Goal: Check status: Check status

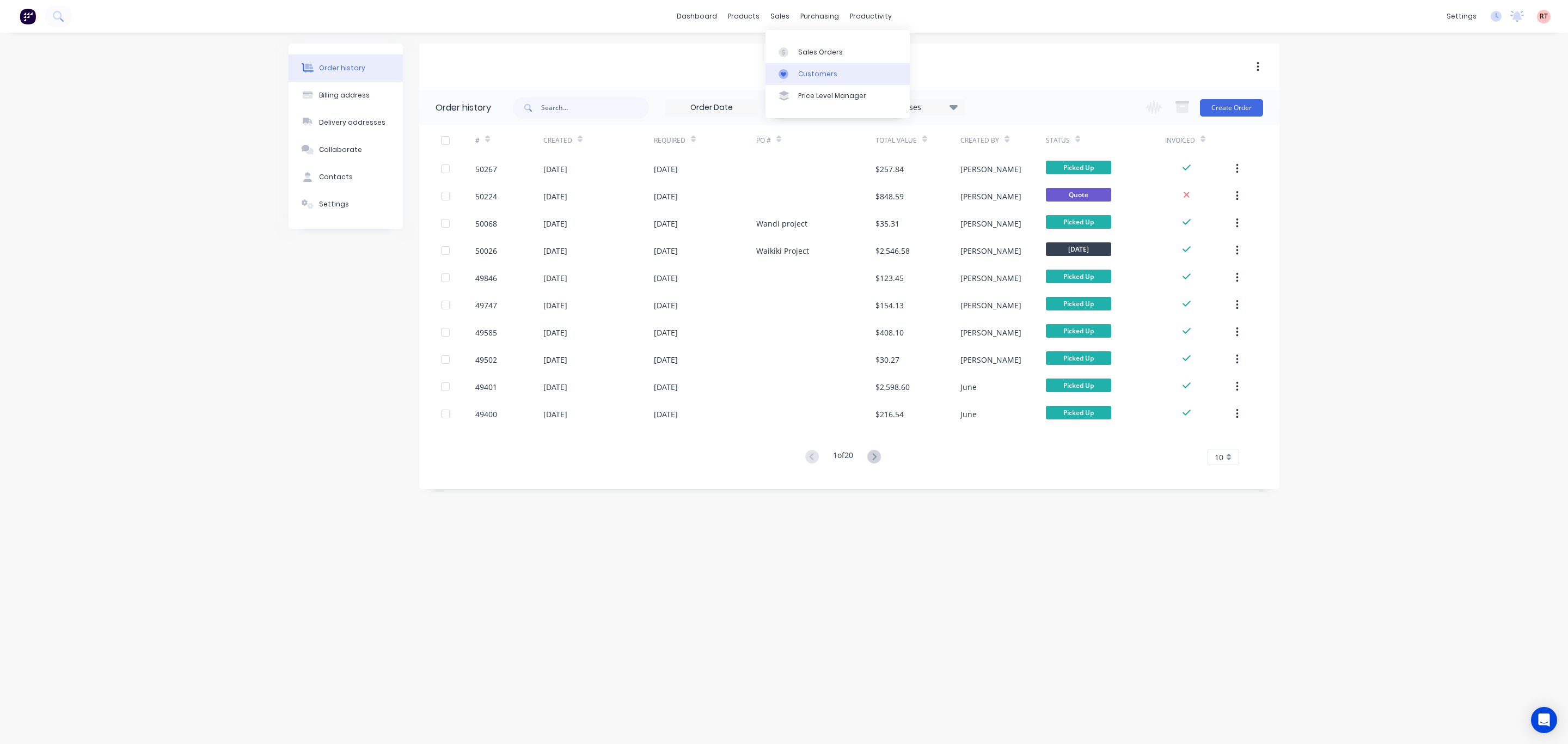
click at [817, 67] on link "Customers" at bounding box center [838, 74] width 144 height 21
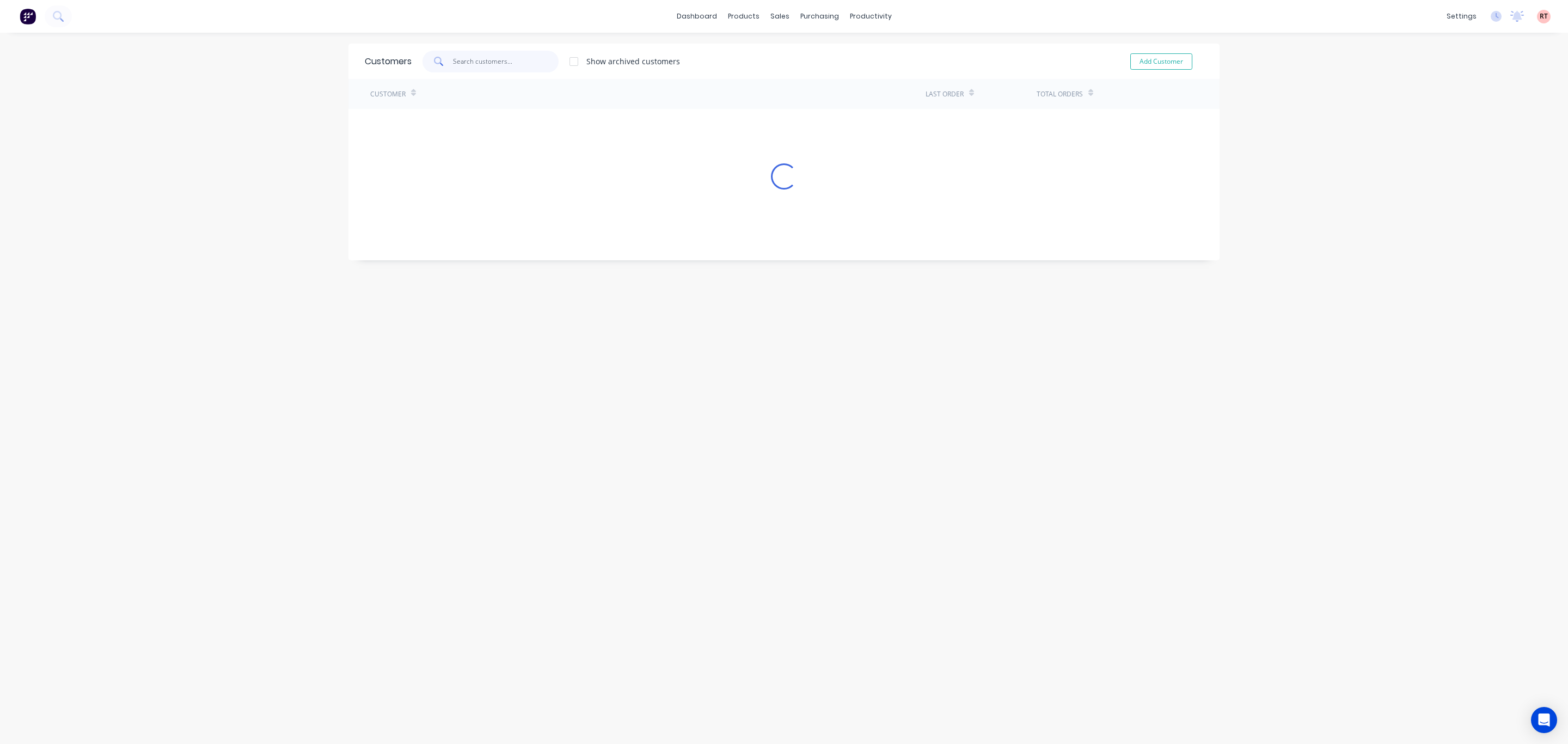
drag, startPoint x: 499, startPoint y: 53, endPoint x: 499, endPoint y: 40, distance: 13.0
click at [499, 53] on input "text" at bounding box center [506, 62] width 106 height 21
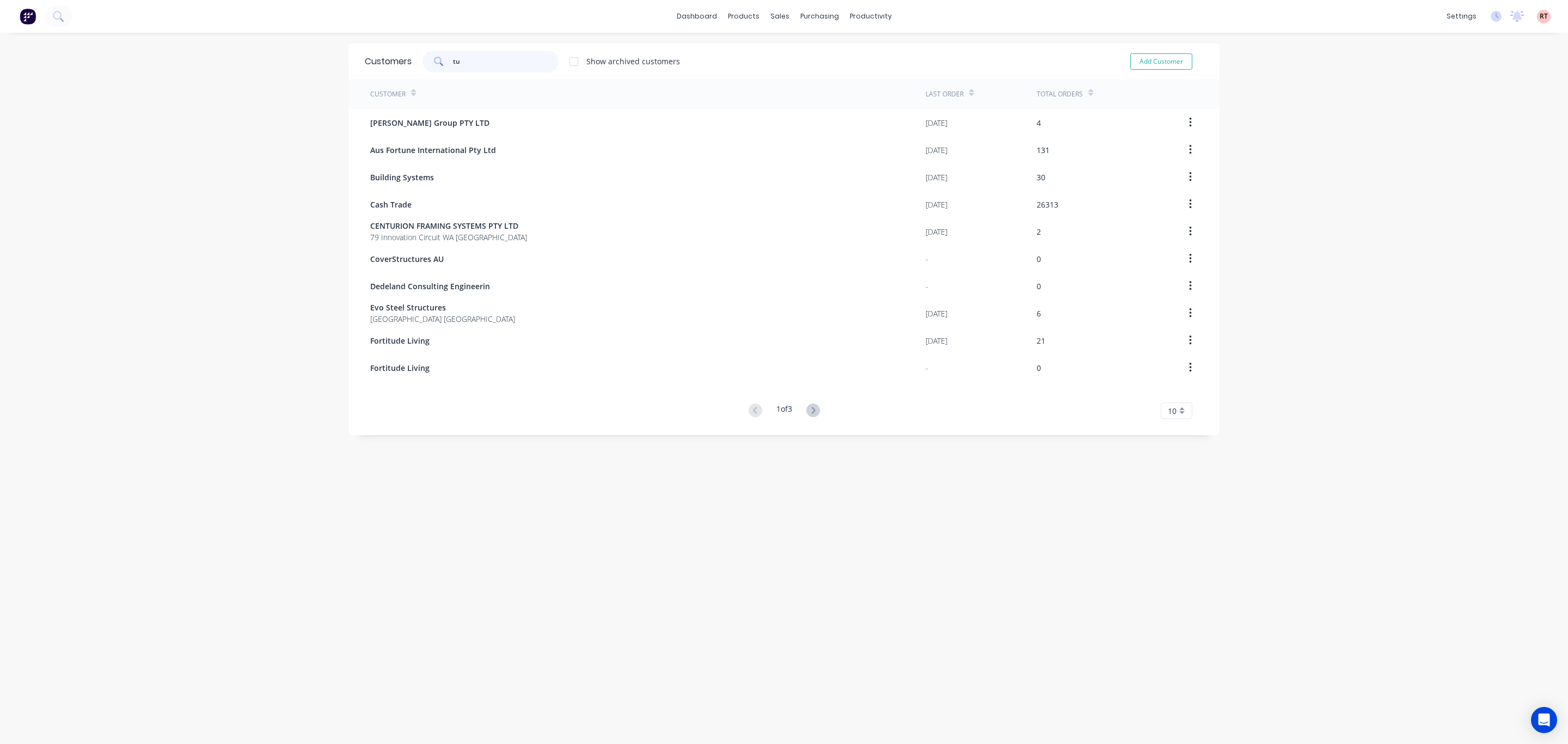
type input "tuf"
drag, startPoint x: 524, startPoint y: 60, endPoint x: 420, endPoint y: 61, distance: 104.0
click at [423, 61] on div "tuf" at bounding box center [491, 62] width 136 height 21
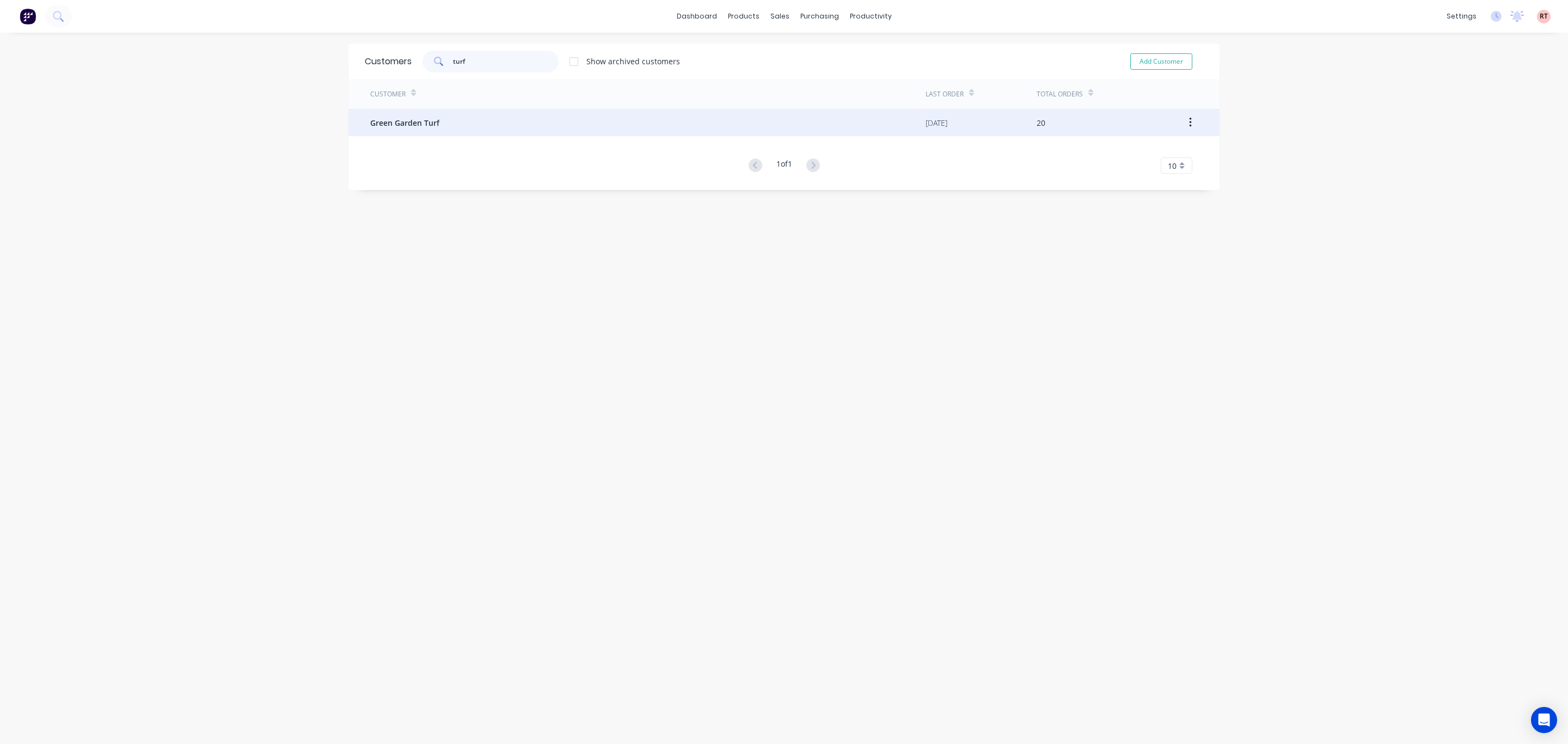
type input "turf"
click at [469, 114] on div "Green Garden Turf" at bounding box center [648, 122] width 556 height 28
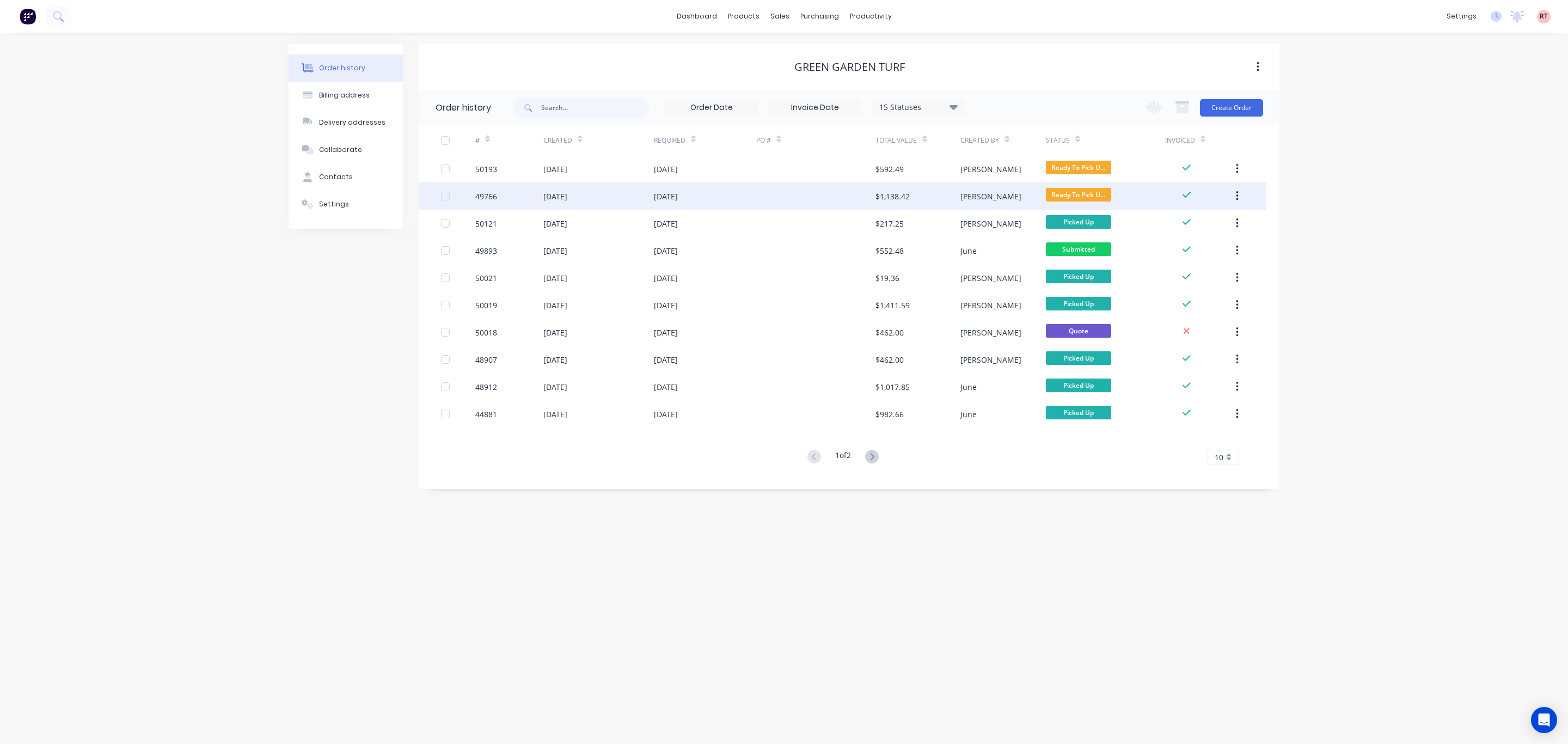
click at [774, 194] on div at bounding box center [816, 196] width 120 height 28
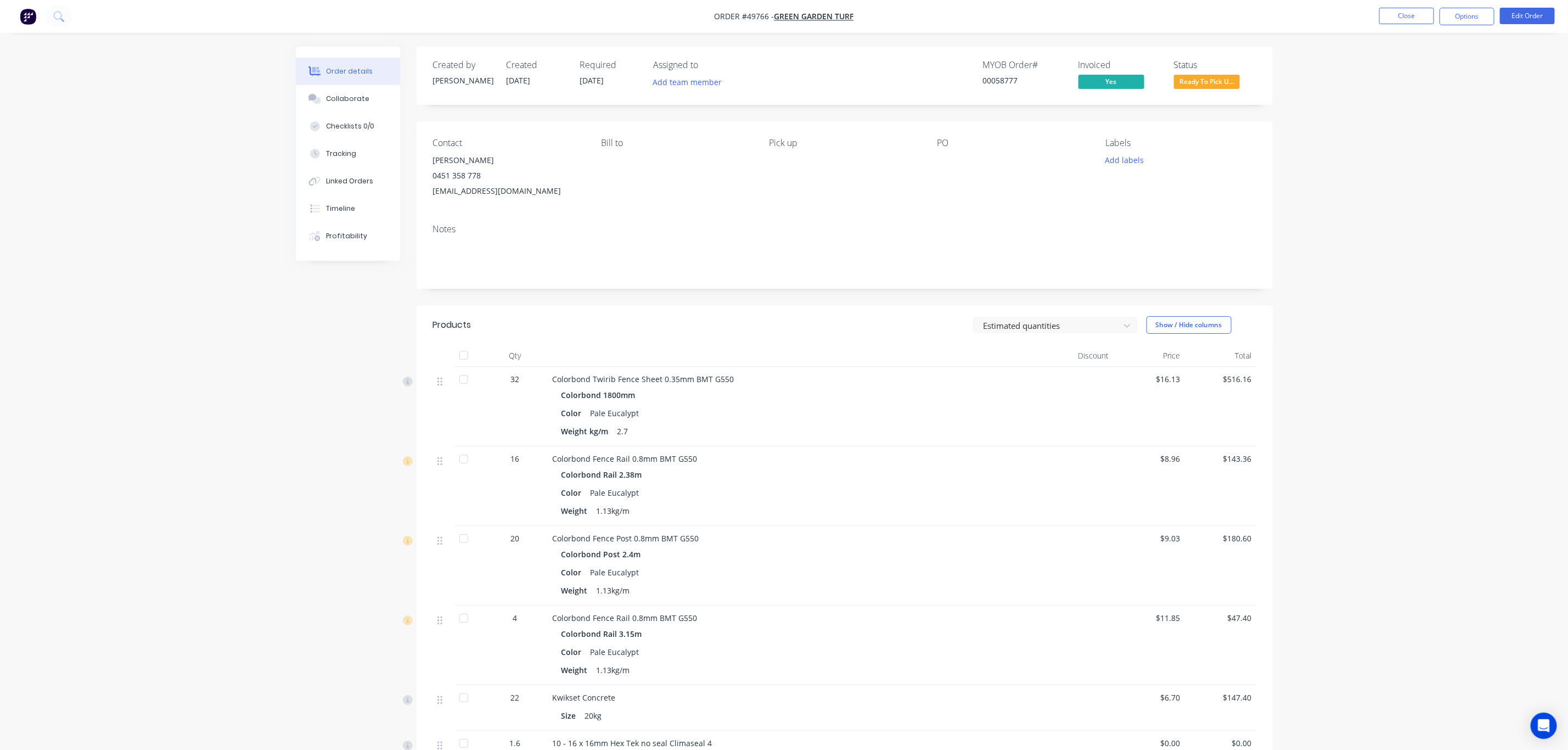
click at [1415, 24] on li "Close" at bounding box center [1406, 17] width 55 height 18
click at [1401, 12] on button "Close" at bounding box center [1406, 16] width 55 height 16
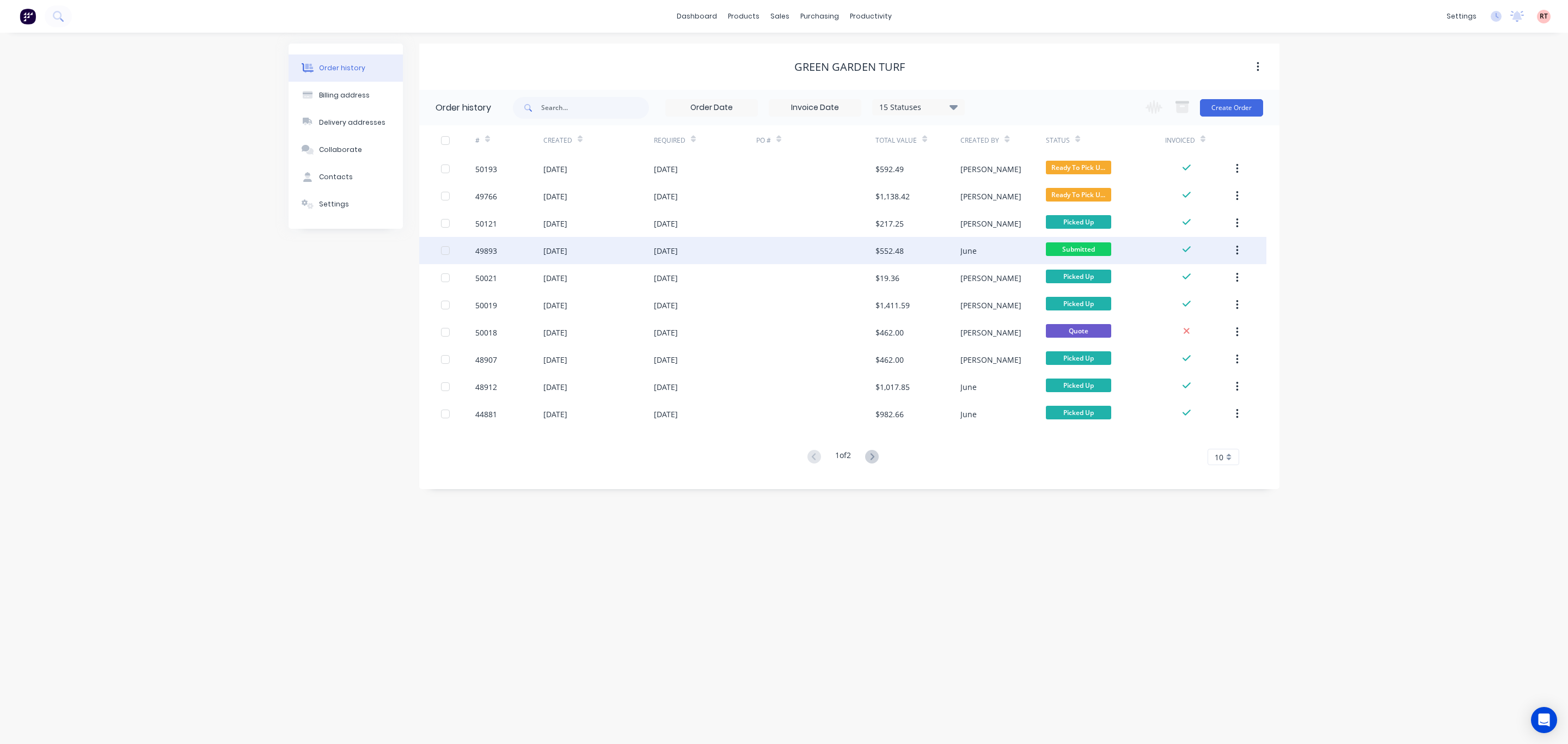
click at [791, 250] on div at bounding box center [816, 251] width 120 height 28
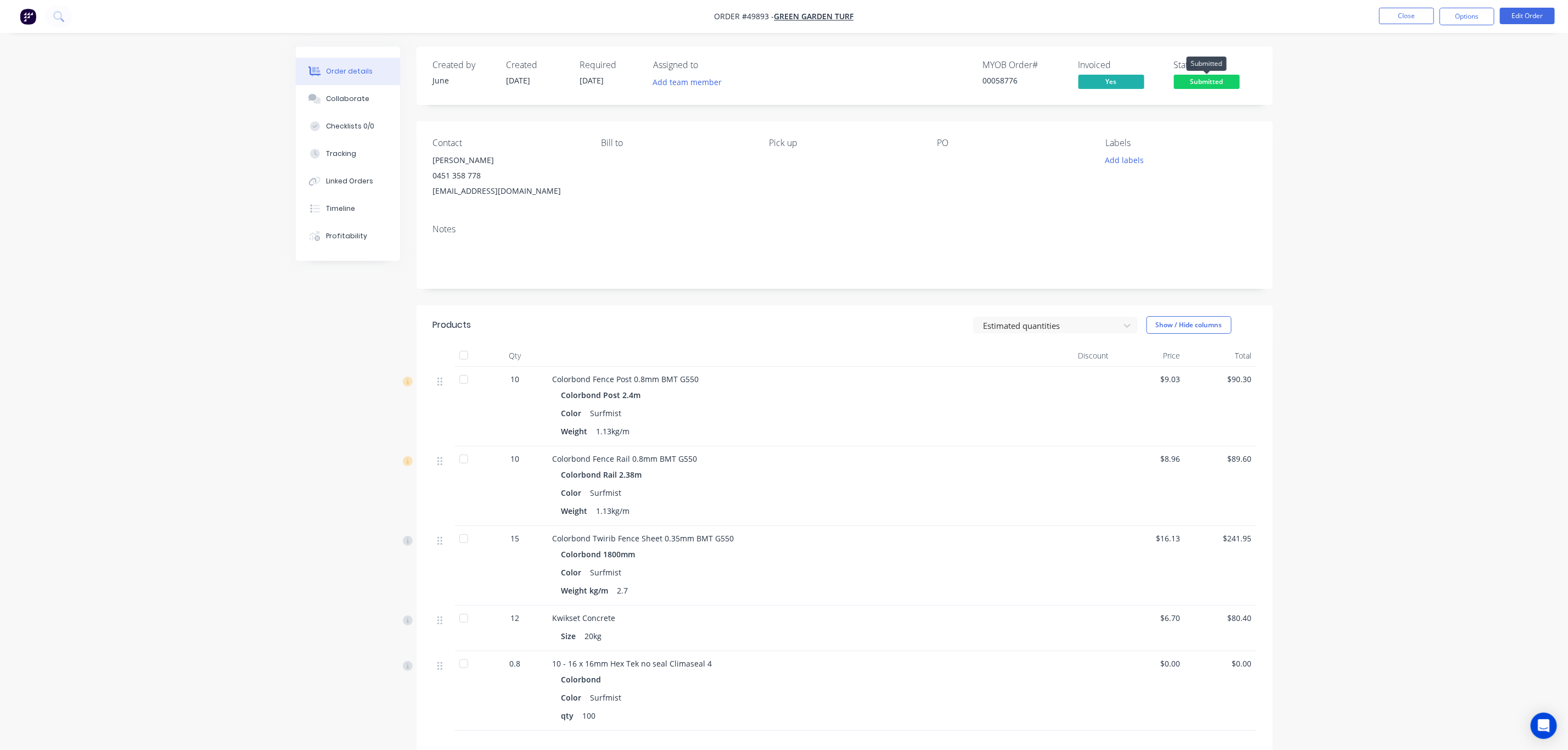
click at [1209, 84] on span "Submitted" at bounding box center [1207, 81] width 66 height 13
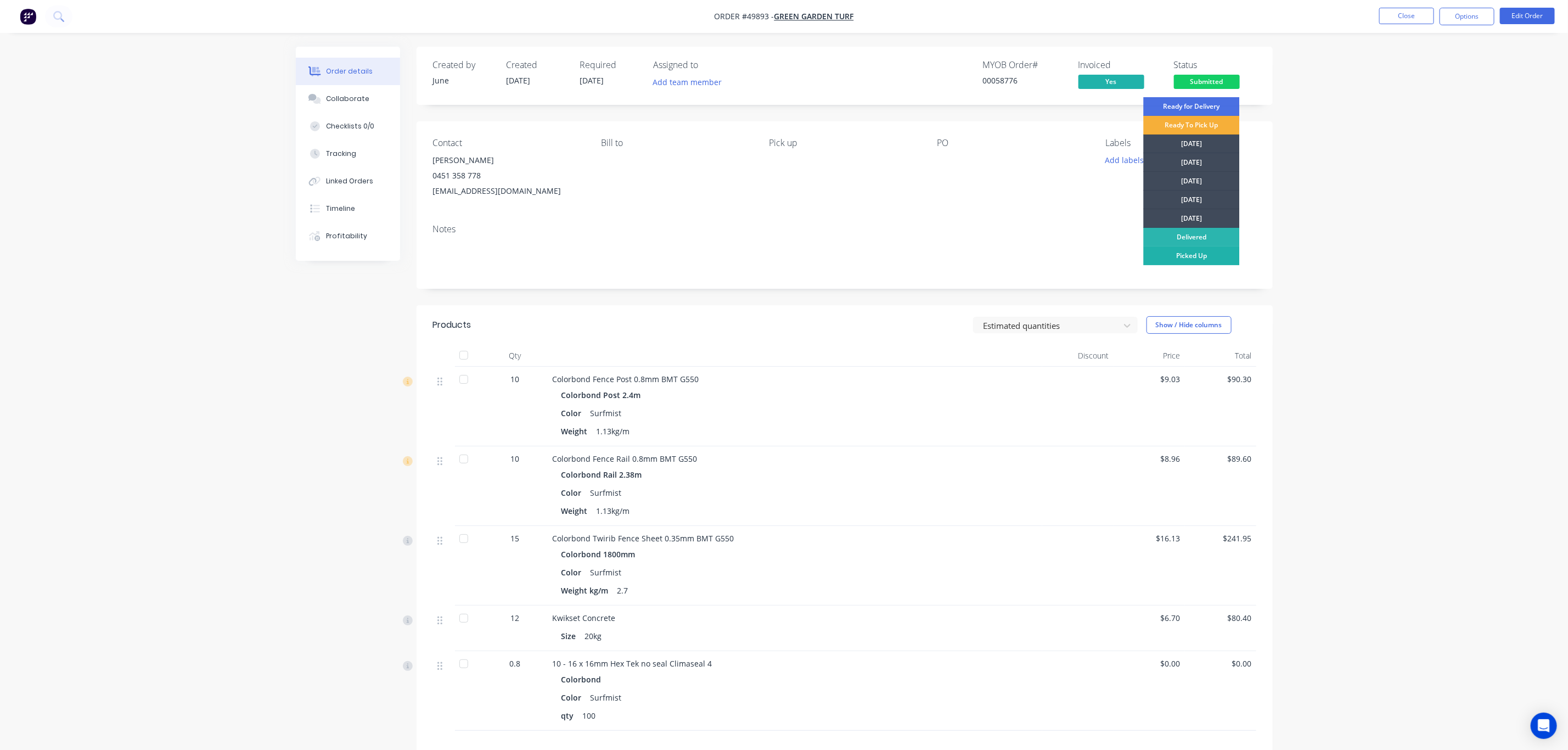
click at [1189, 262] on div "Picked Up" at bounding box center [1191, 255] width 96 height 19
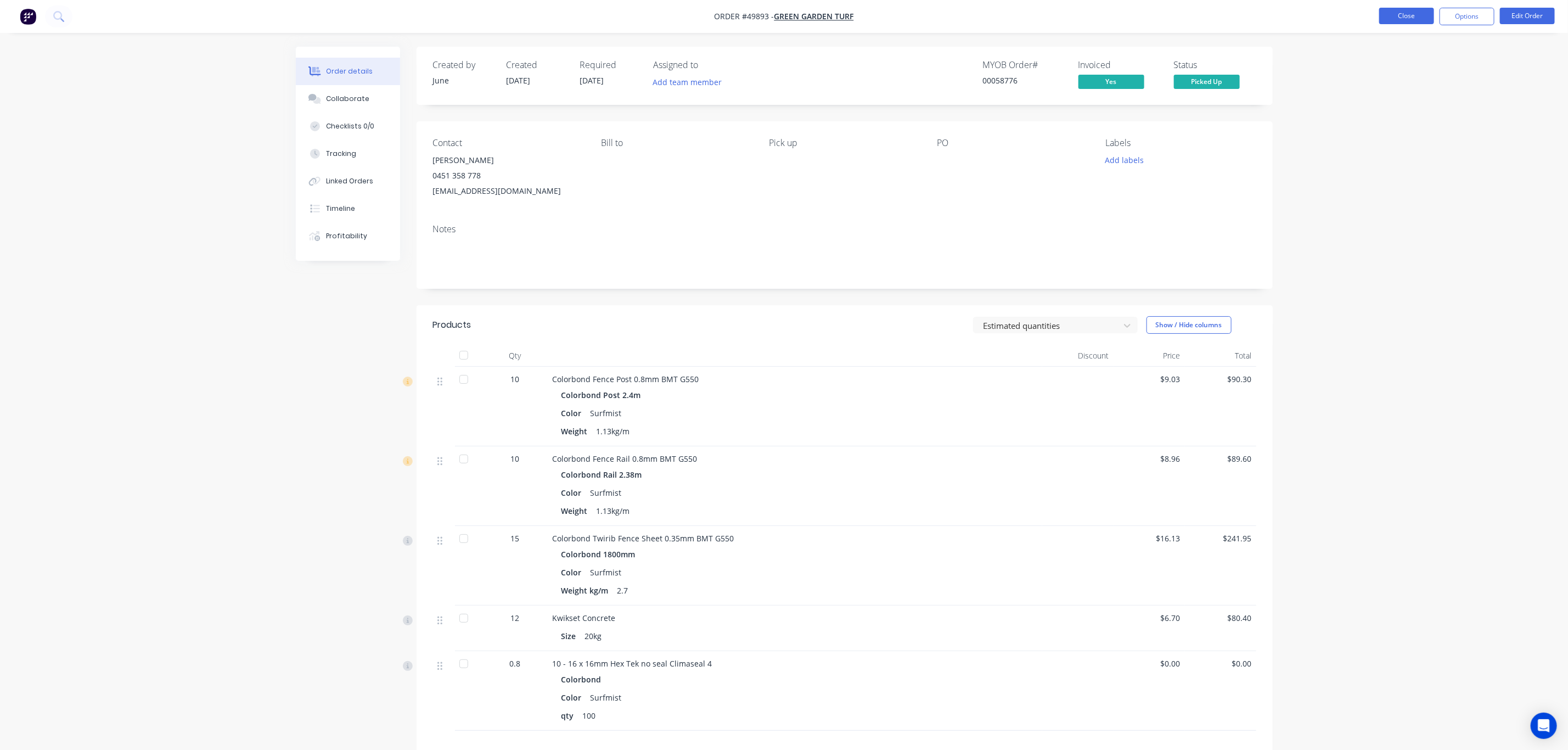
click at [1400, 12] on button "Close" at bounding box center [1406, 16] width 55 height 16
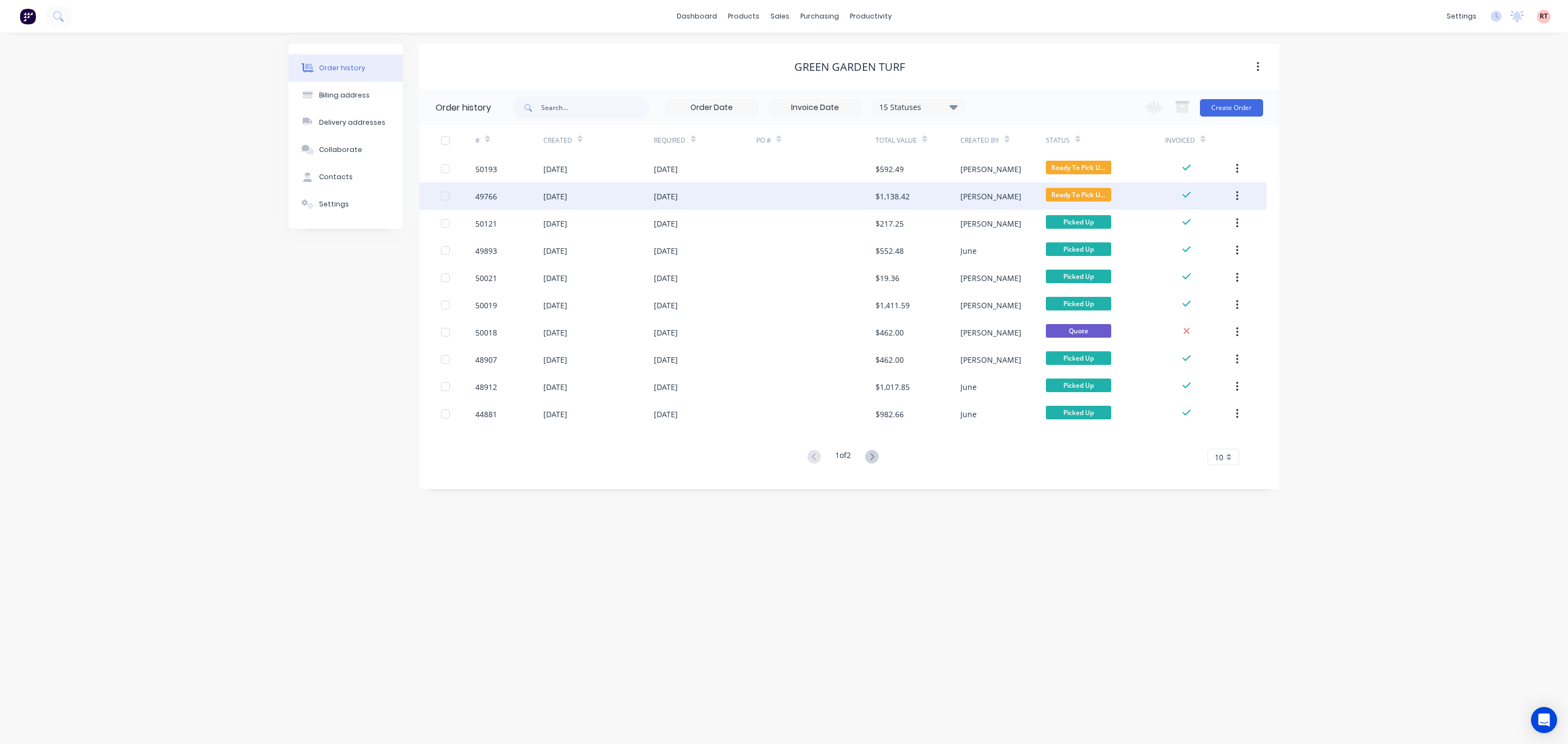
click at [677, 195] on div "[DATE]" at bounding box center [665, 196] width 24 height 12
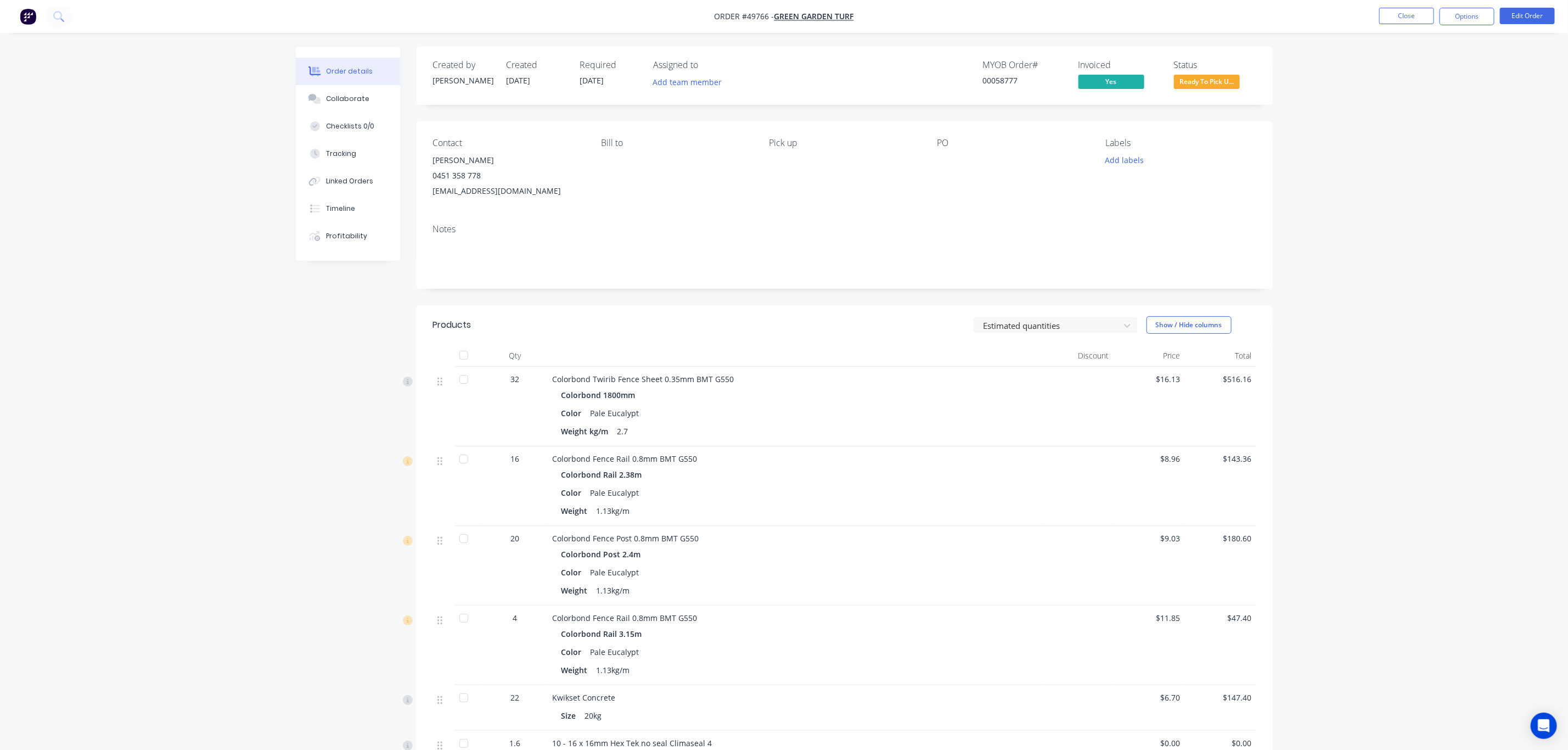
click at [1220, 81] on span "Ready To Pick U..." at bounding box center [1207, 81] width 66 height 13
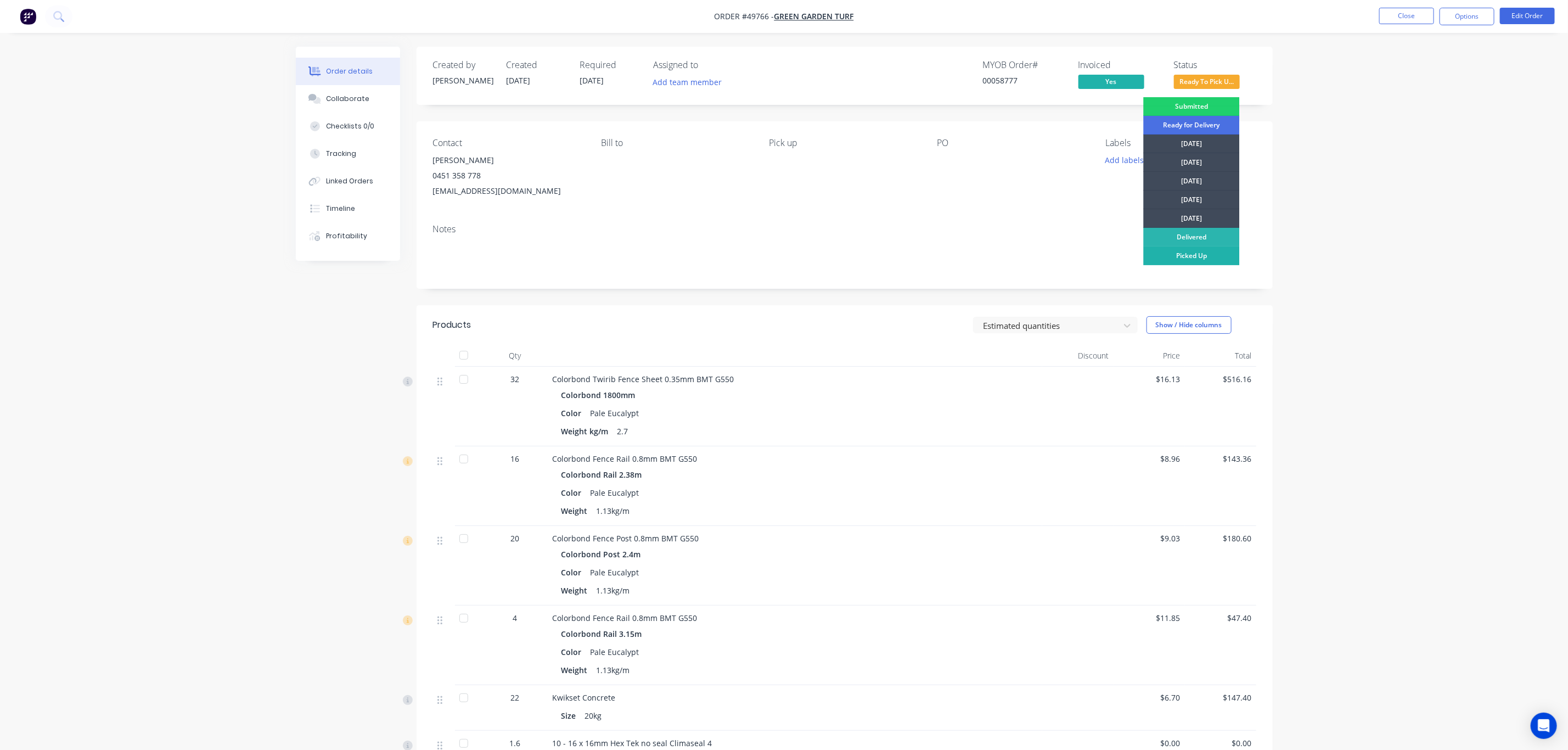
click at [1199, 260] on div "Picked Up" at bounding box center [1191, 255] width 96 height 19
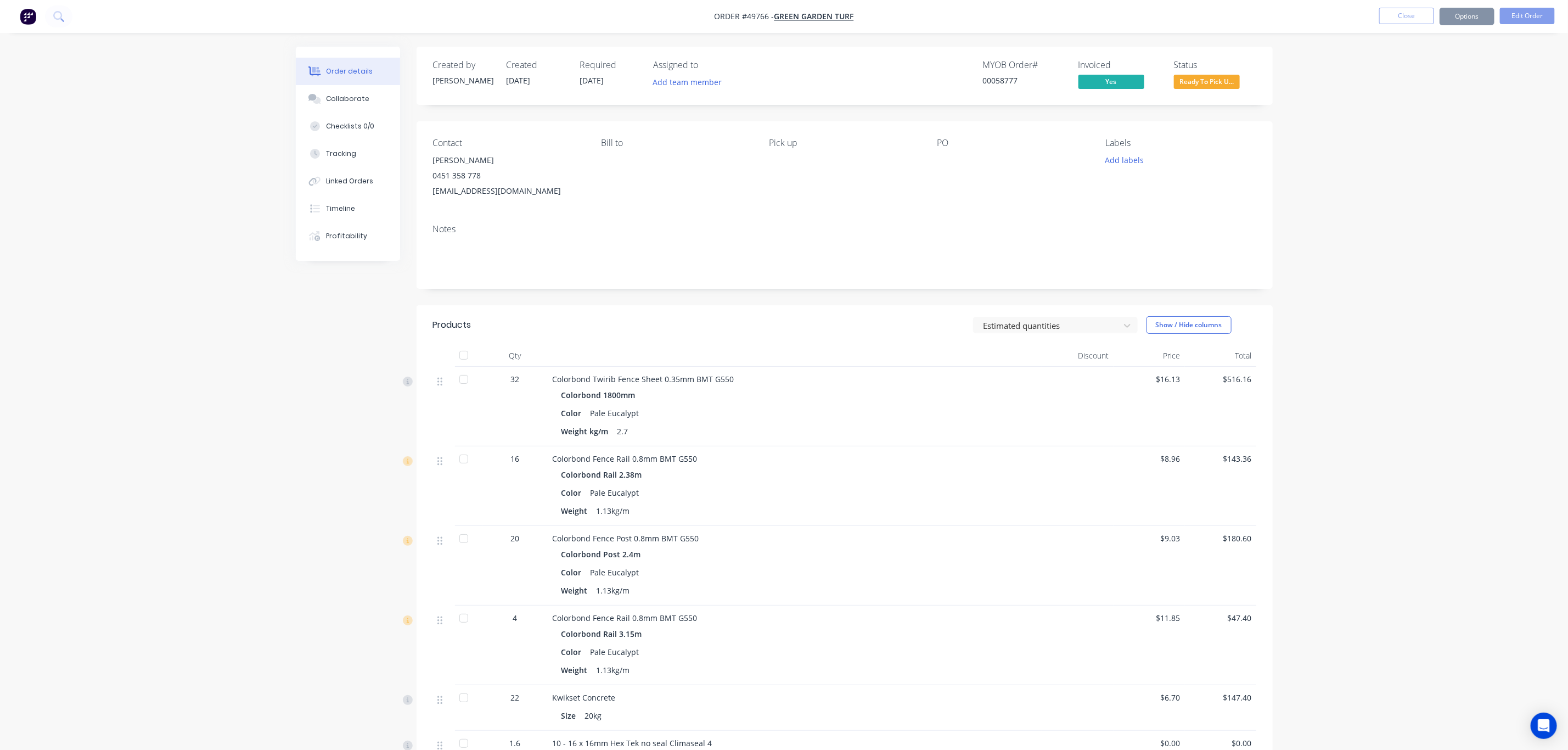
click at [1350, 148] on div "Order details Collaborate Checklists 0/0 Tracking Linked Orders Timeline Profit…" at bounding box center [784, 490] width 1568 height 981
click at [1395, 21] on button "Close" at bounding box center [1406, 16] width 55 height 16
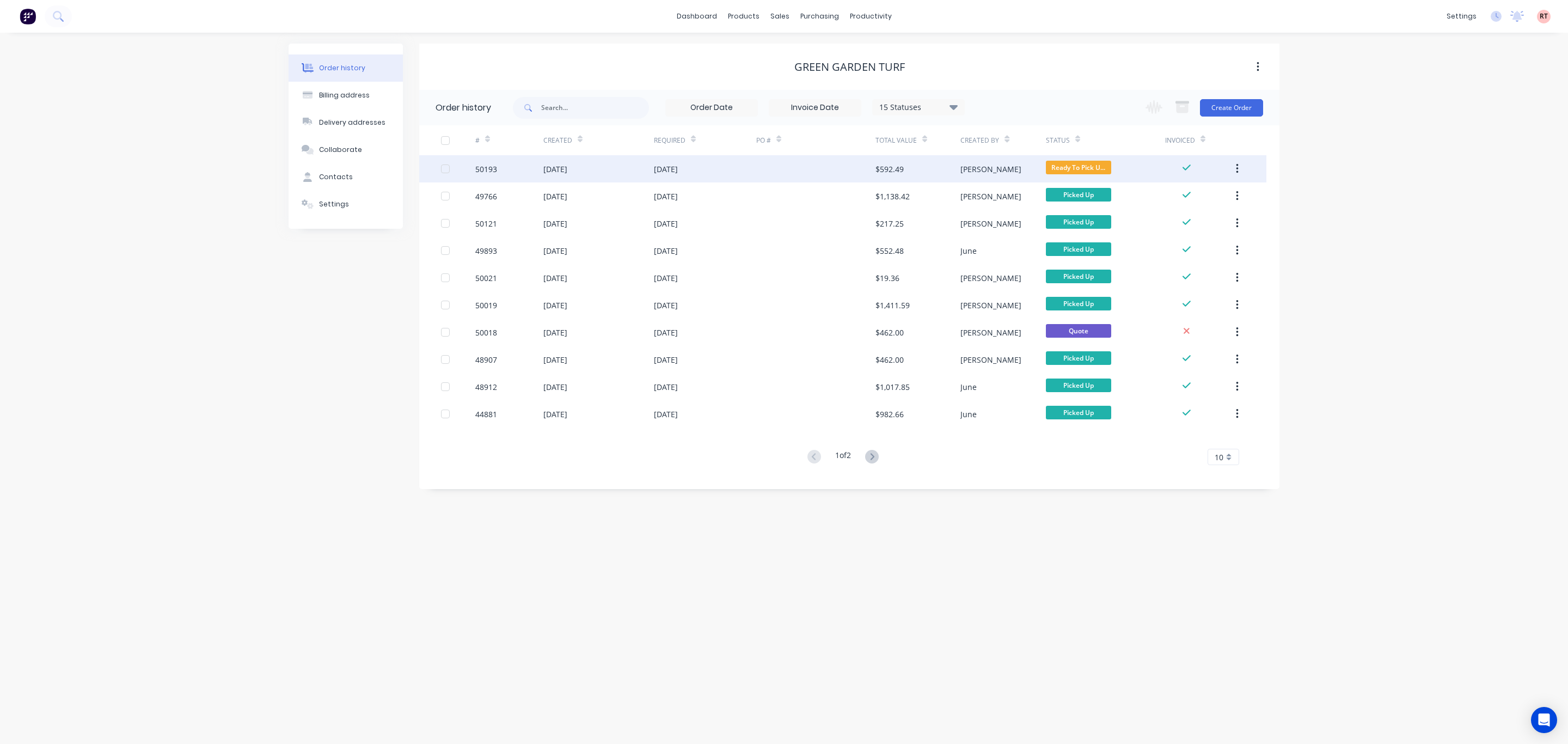
click at [910, 165] on div "$592.49" at bounding box center [918, 169] width 85 height 28
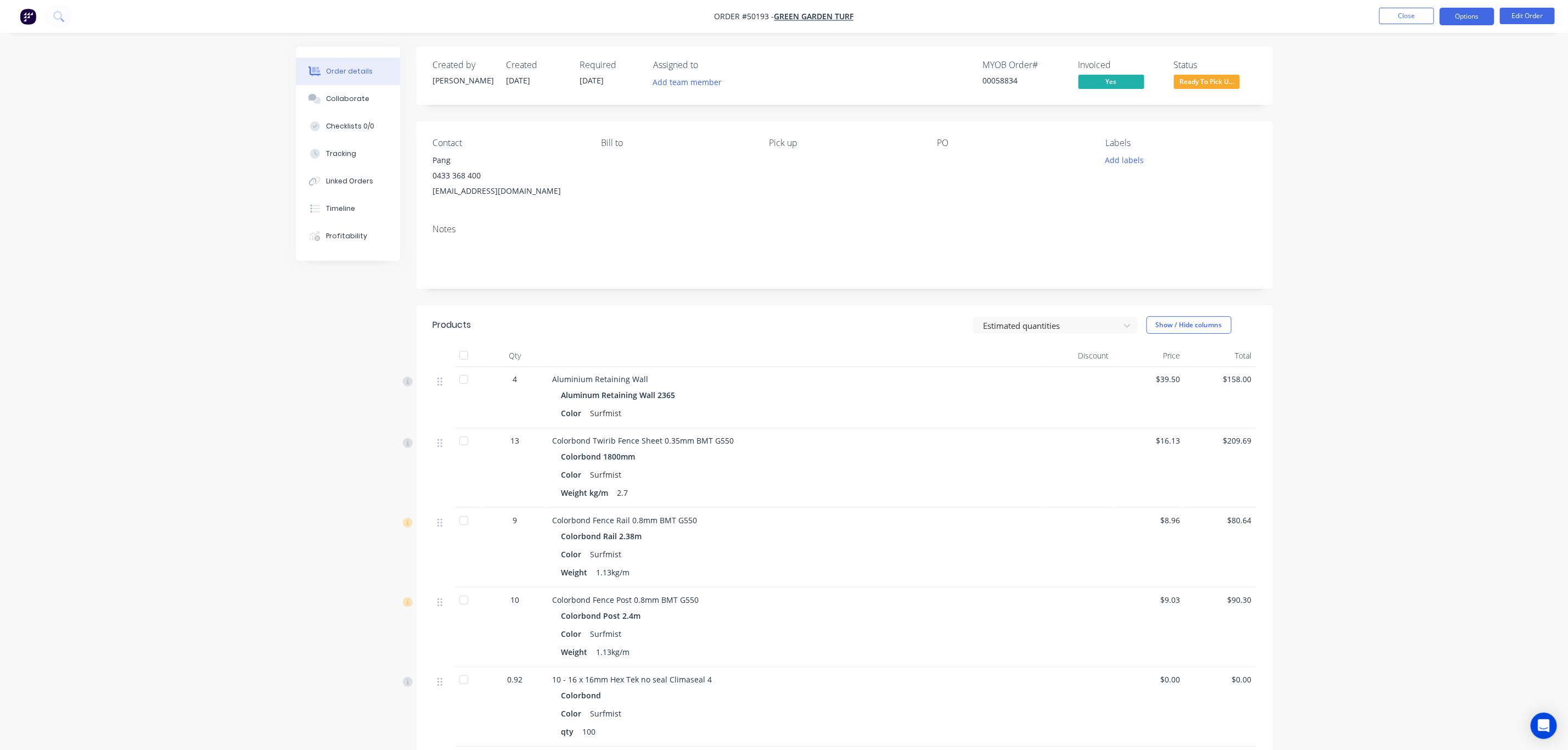
click at [1465, 22] on button "Options" at bounding box center [1466, 17] width 55 height 18
click at [1430, 152] on div "Delivery Docket" at bounding box center [1434, 155] width 101 height 16
click at [1431, 106] on div "Without pricing" at bounding box center [1434, 111] width 101 height 16
click at [799, 58] on div "Created by [PERSON_NAME] Created [DATE] Required [DATE] Assigned to Add team me…" at bounding box center [844, 76] width 856 height 58
click at [1219, 83] on span "Ready To Pick U..." at bounding box center [1207, 81] width 66 height 13
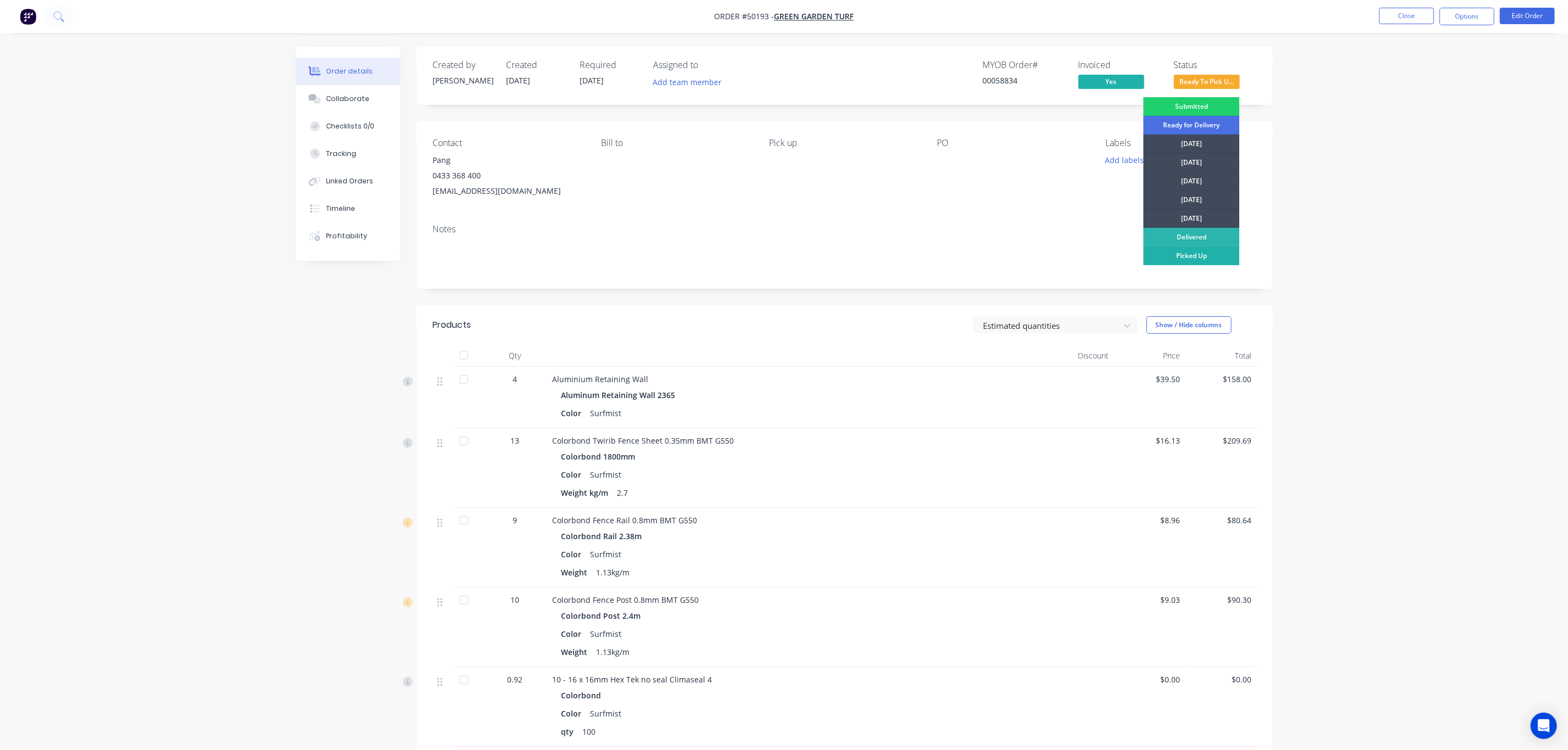
click at [1198, 255] on div "Picked Up" at bounding box center [1191, 255] width 96 height 19
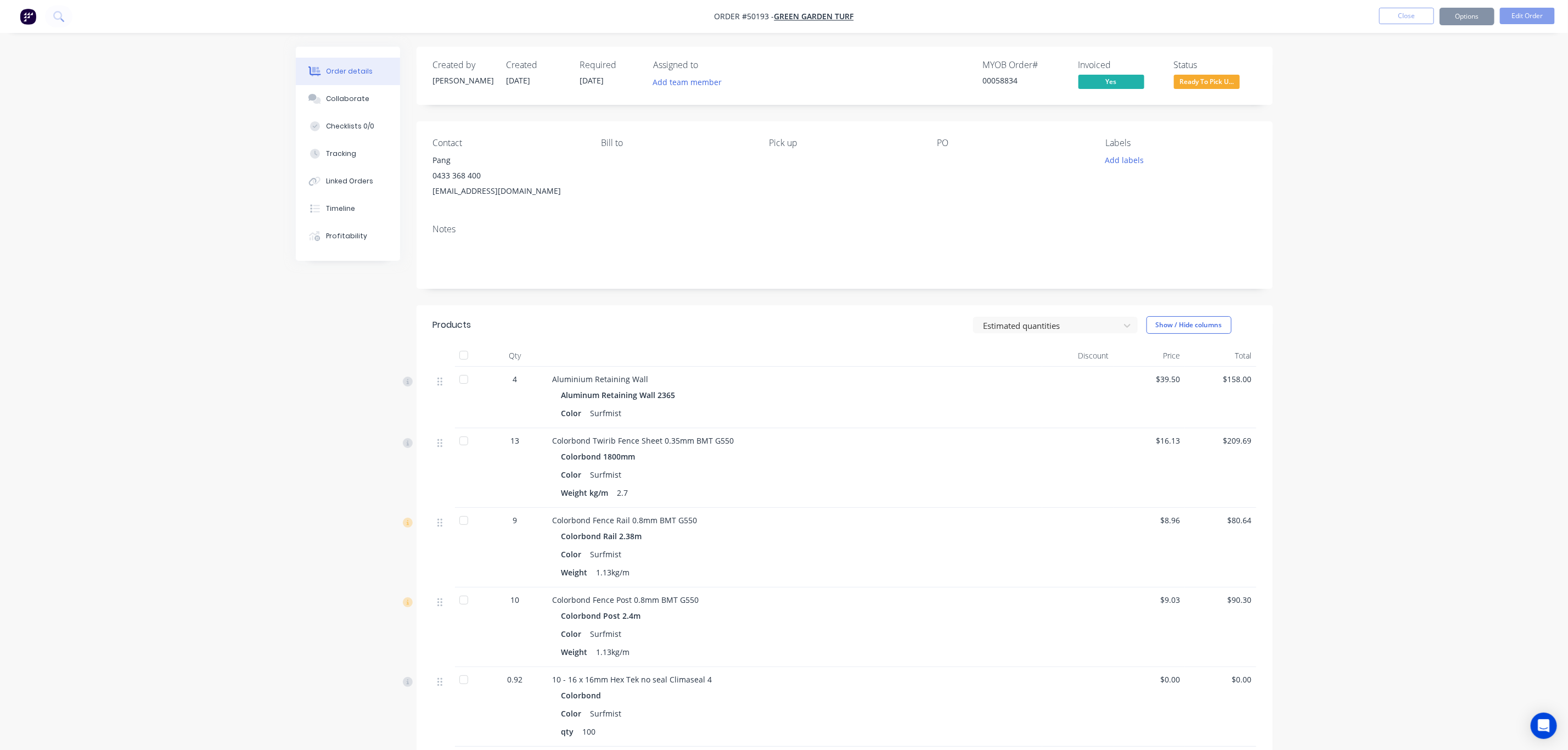
click at [1349, 215] on div "Order details Collaborate Checklists 0/0 Tracking Linked Orders Timeline Profit…" at bounding box center [784, 459] width 1568 height 918
click at [1398, 0] on nav "Order #50193 - Green Garden Turf Close Options Edit Order" at bounding box center [784, 16] width 1568 height 33
click at [1398, 15] on button "Close" at bounding box center [1406, 16] width 55 height 16
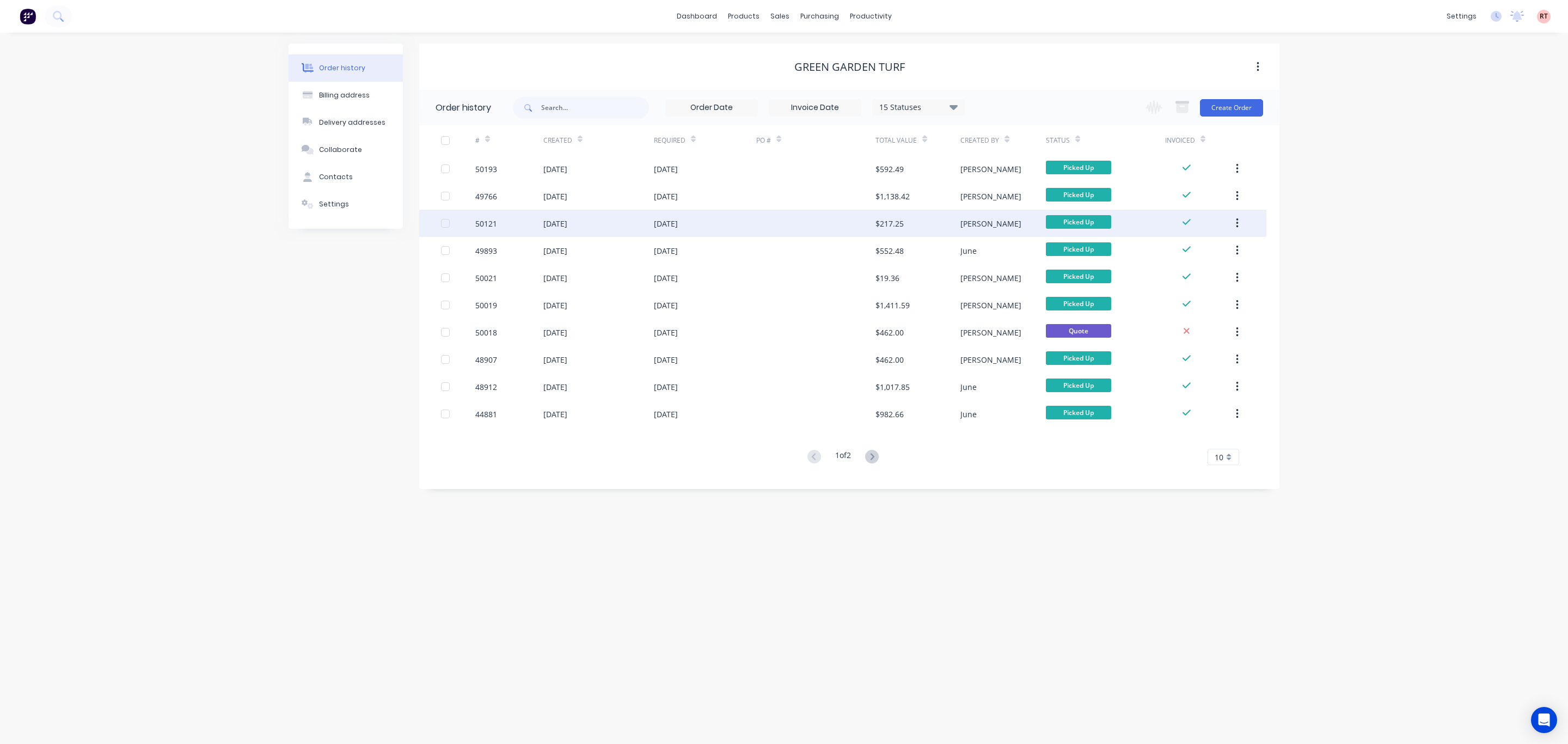
click at [714, 220] on div "[DATE]" at bounding box center [705, 223] width 103 height 28
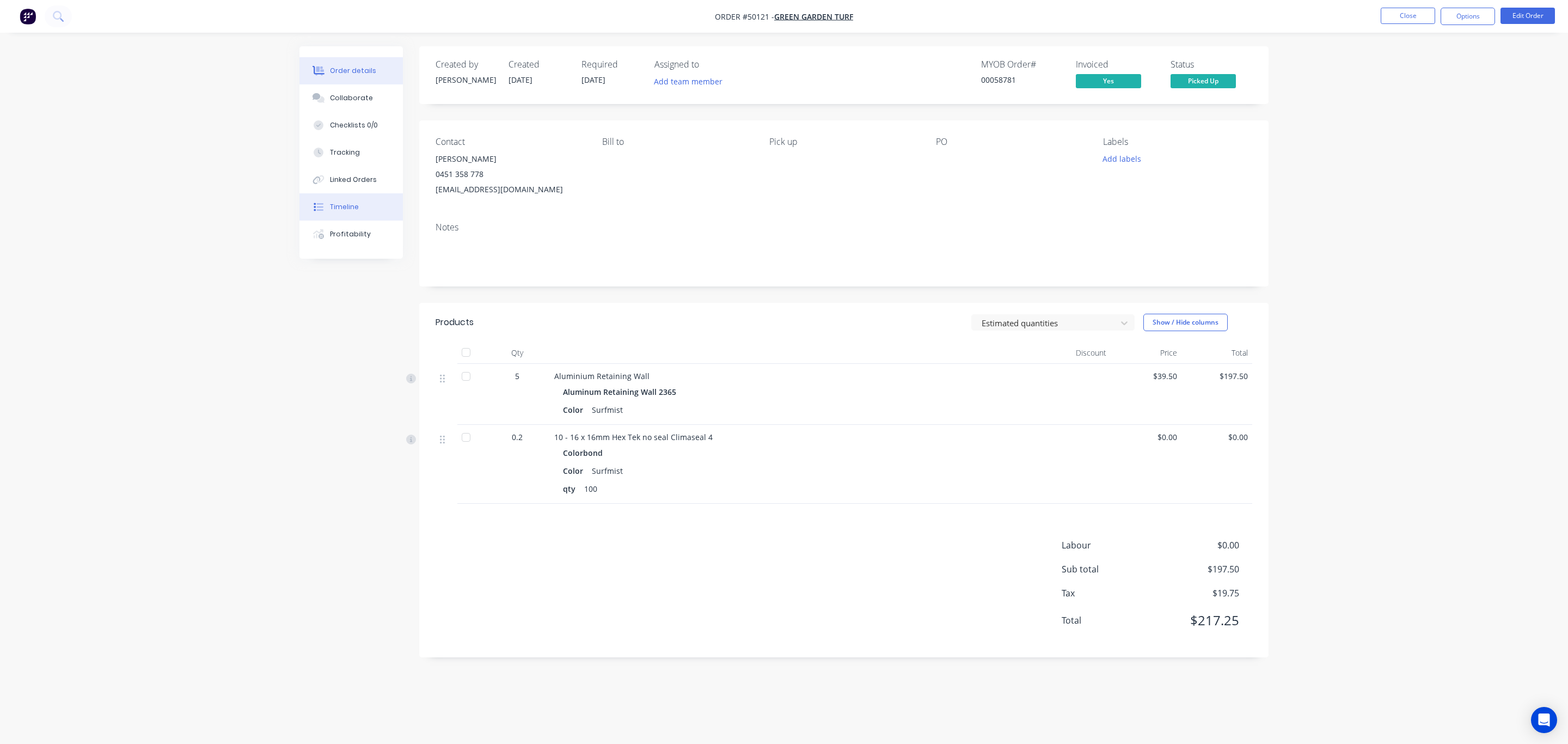
click at [351, 203] on div "Timeline" at bounding box center [344, 206] width 29 height 10
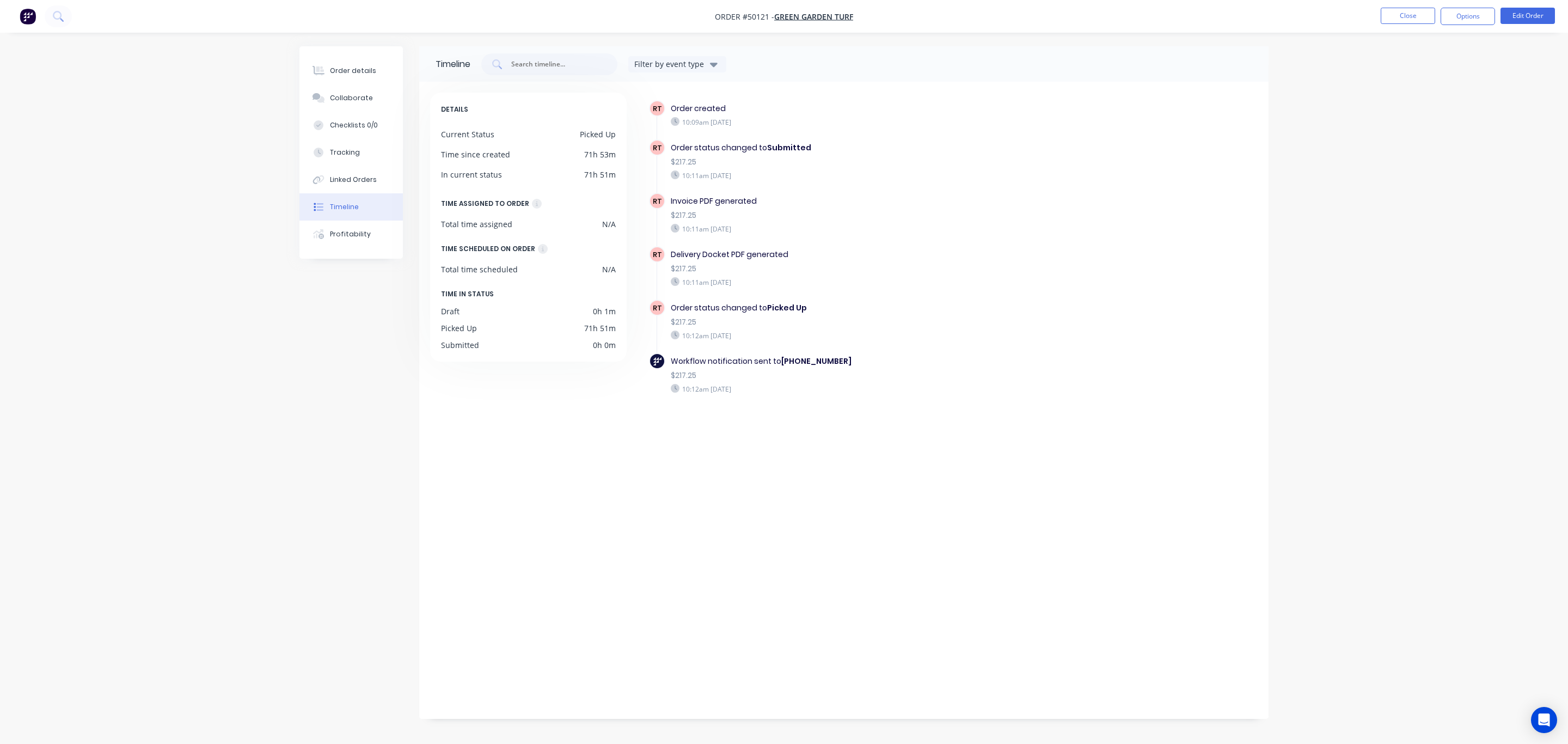
drag, startPoint x: 695, startPoint y: 335, endPoint x: 820, endPoint y: 334, distance: 125.0
click at [793, 332] on div "10:12am [DATE]" at bounding box center [859, 335] width 376 height 10
click at [821, 334] on div "10:12am [DATE]" at bounding box center [859, 335] width 376 height 10
click at [706, 339] on div "Order status changed to Picked Up $217.25 10:12am [DATE]" at bounding box center [859, 321] width 388 height 44
drag, startPoint x: 722, startPoint y: 337, endPoint x: 761, endPoint y: 338, distance: 39.0
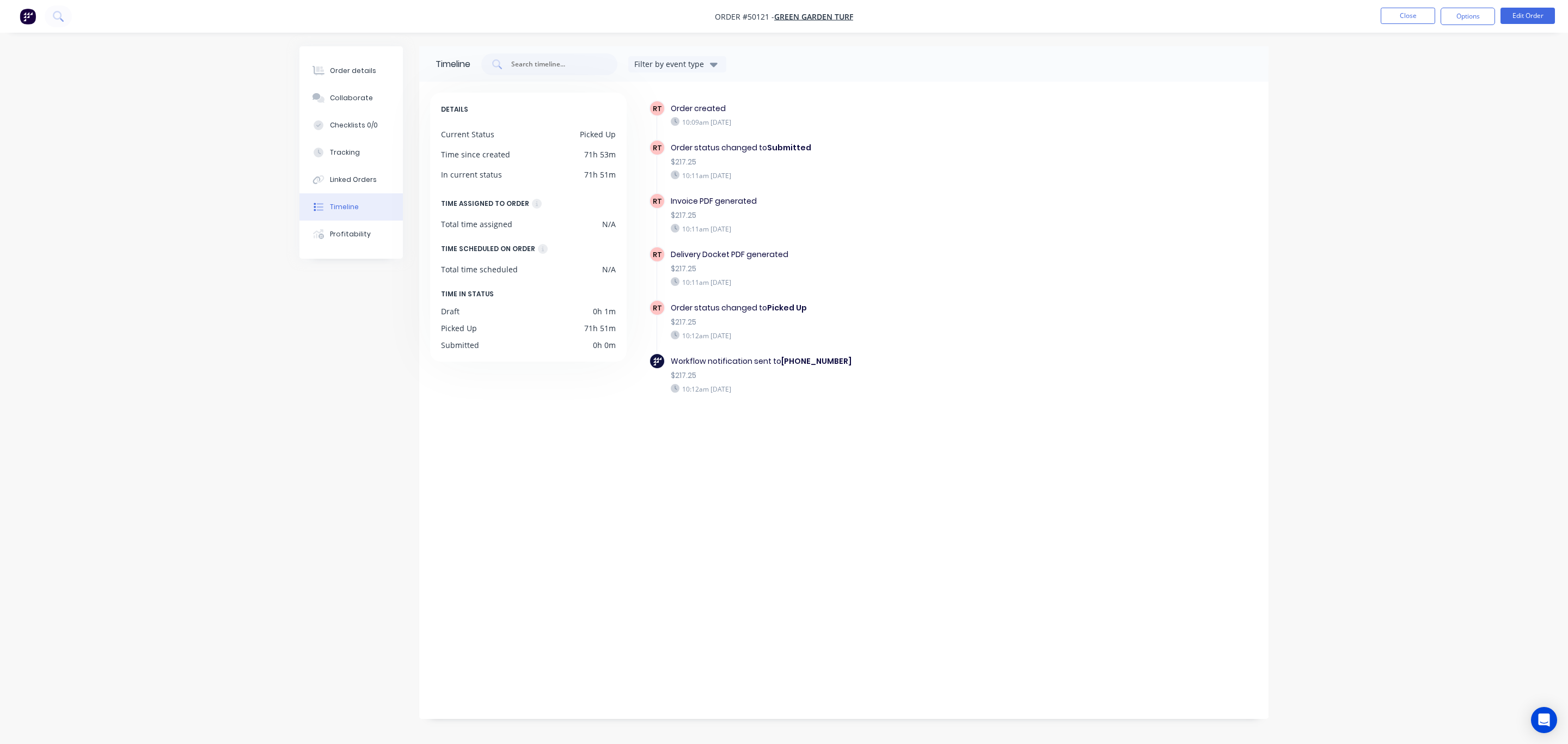
click at [756, 337] on div "10:12am [DATE]" at bounding box center [859, 335] width 376 height 10
click at [799, 342] on div "RT Order status changed to Picked Up $217.25 10:12am [DATE]" at bounding box center [864, 327] width 431 height 54
click at [803, 342] on div "RT Order status changed to Picked Up $217.25 10:12am [DATE]" at bounding box center [864, 327] width 431 height 54
drag, startPoint x: 807, startPoint y: 305, endPoint x: 733, endPoint y: 279, distance: 78.4
click at [733, 280] on div "RT Order created 10:09am [DATE] RT Order status changed to Submitted $217.25 10…" at bounding box center [953, 267] width 608 height 334
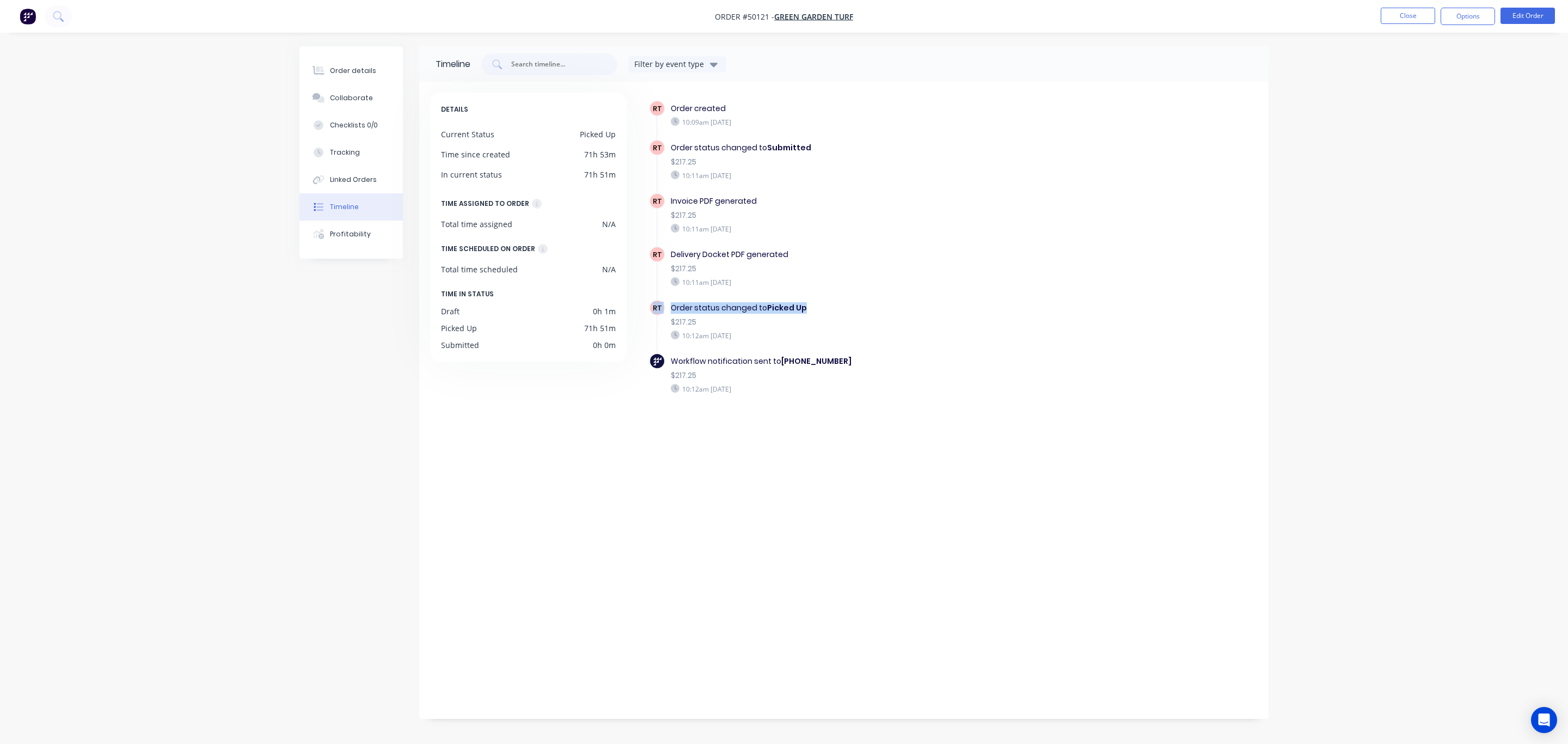
click at [827, 288] on div "RT Delivery Docket PDF generated $217.25 10:11am [DATE]" at bounding box center [864, 273] width 431 height 54
click at [366, 69] on div "Order details" at bounding box center [353, 70] width 46 height 10
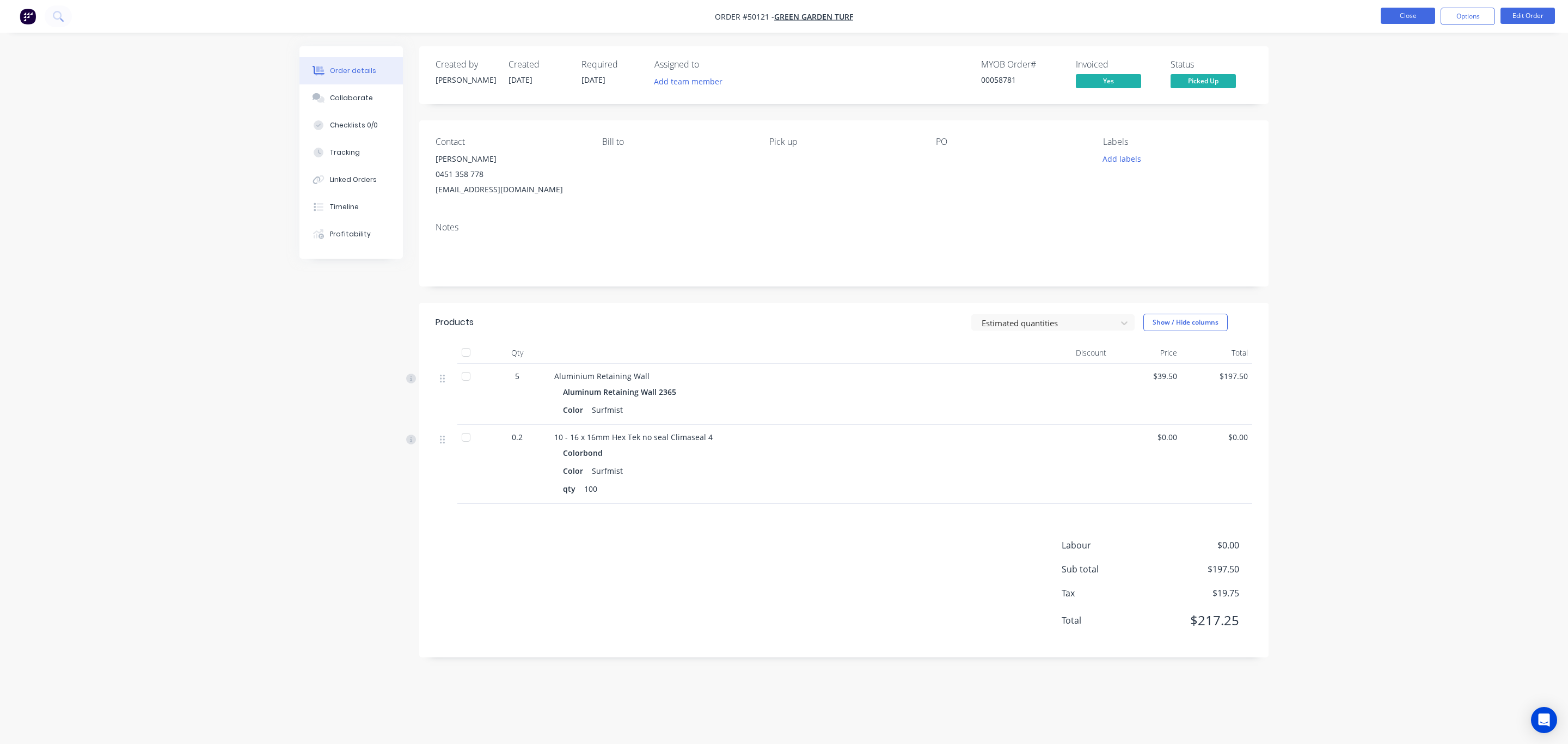
click at [1421, 16] on button "Close" at bounding box center [1407, 16] width 54 height 16
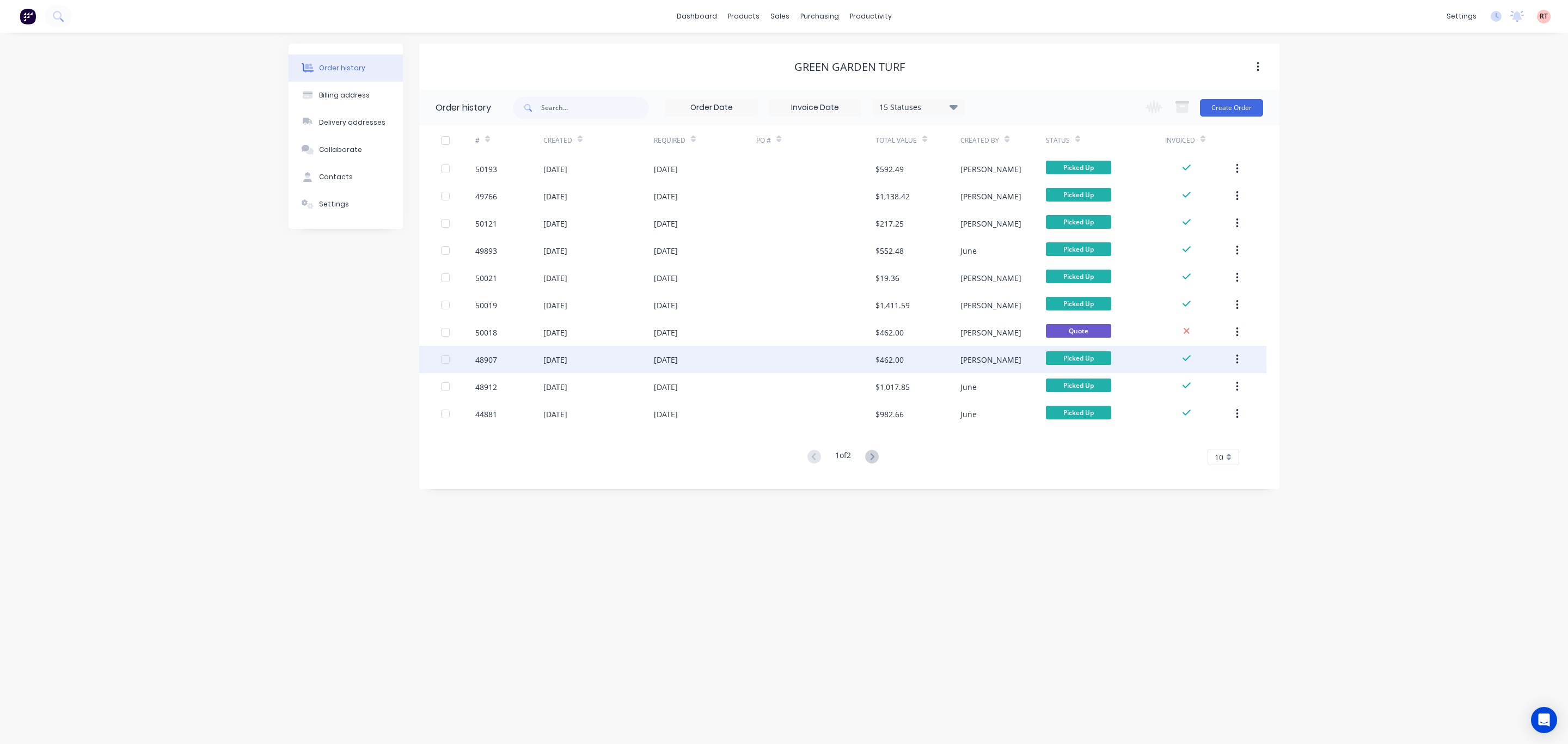
click at [601, 361] on div "[DATE]" at bounding box center [598, 360] width 111 height 28
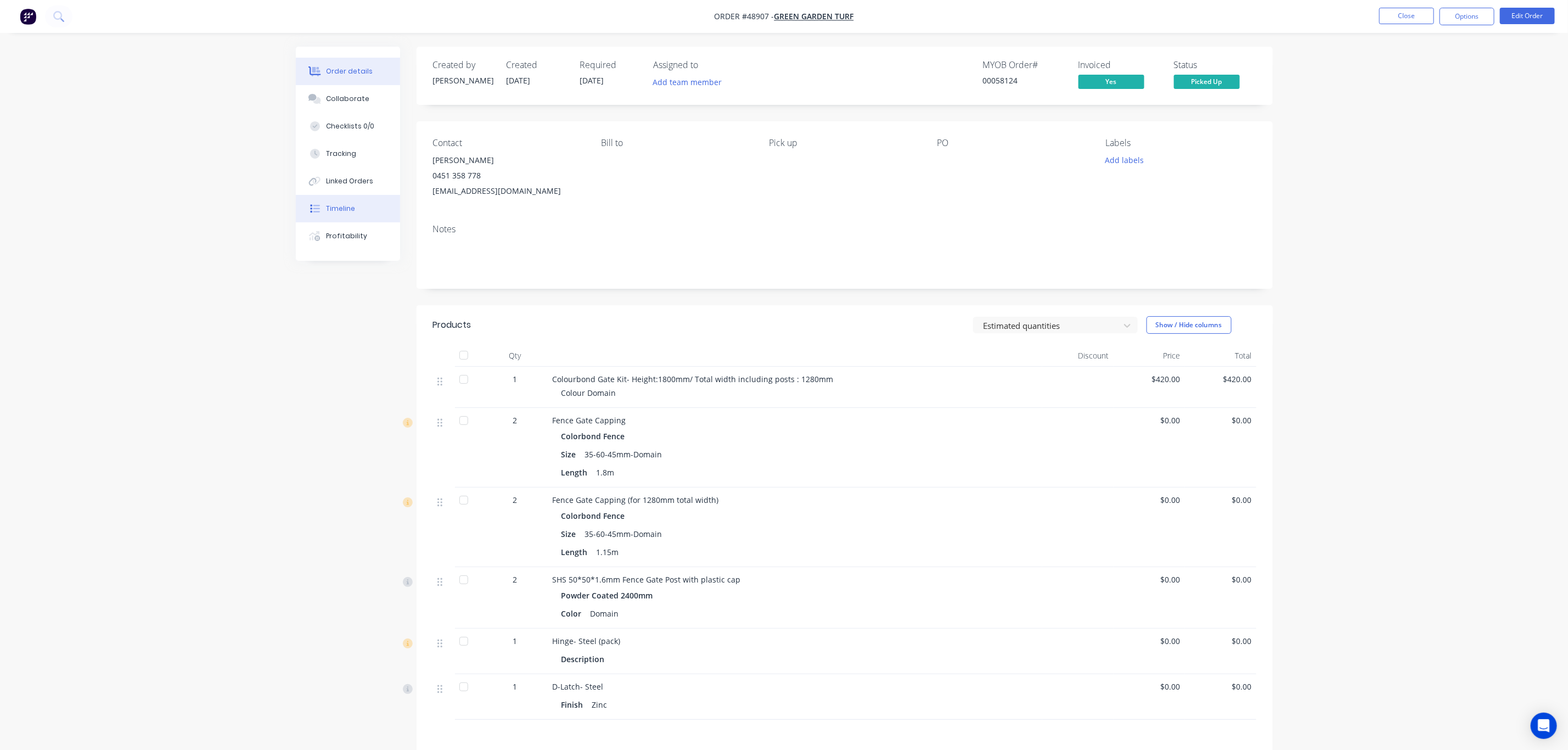
click at [356, 207] on button "Timeline" at bounding box center [348, 209] width 104 height 28
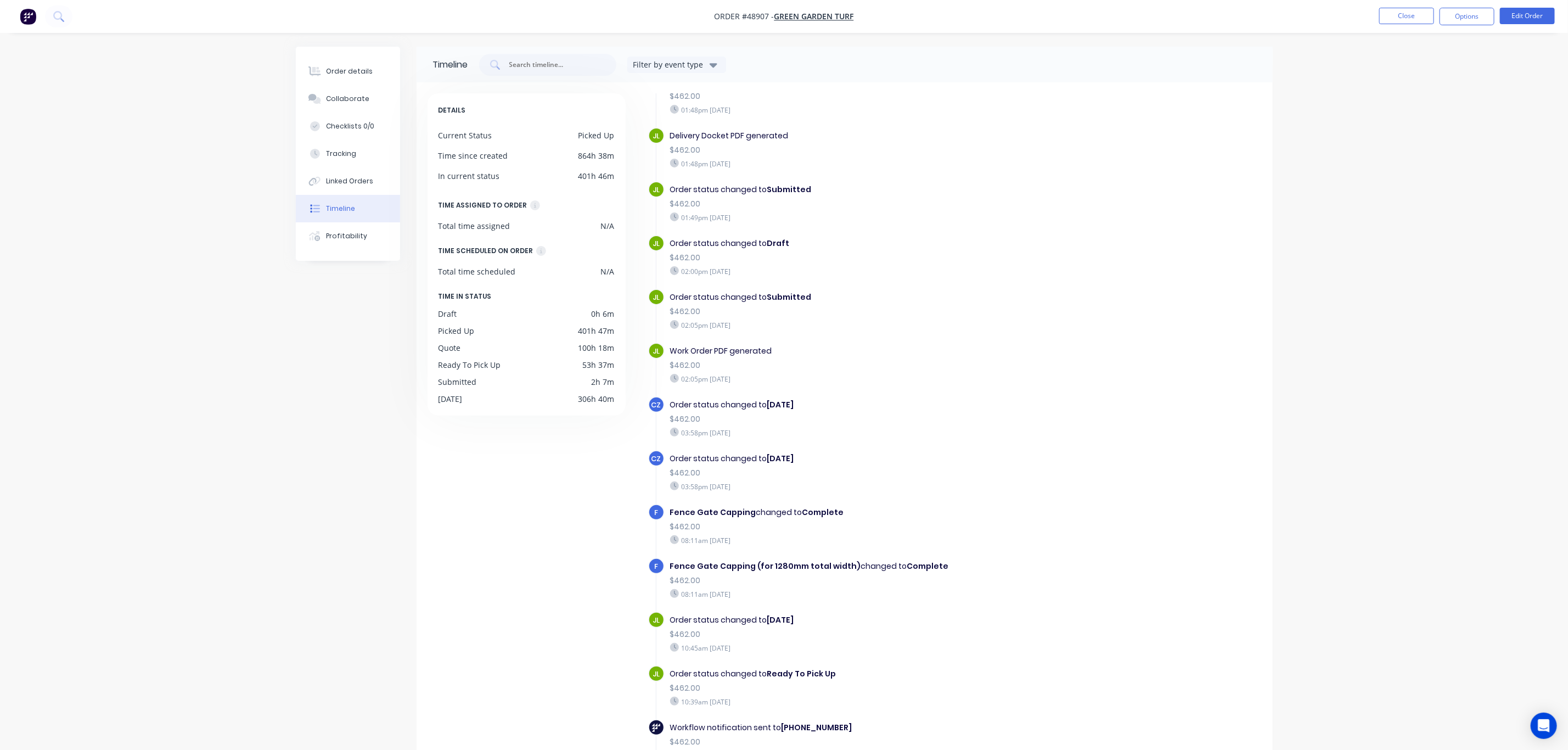
scroll to position [801, 0]
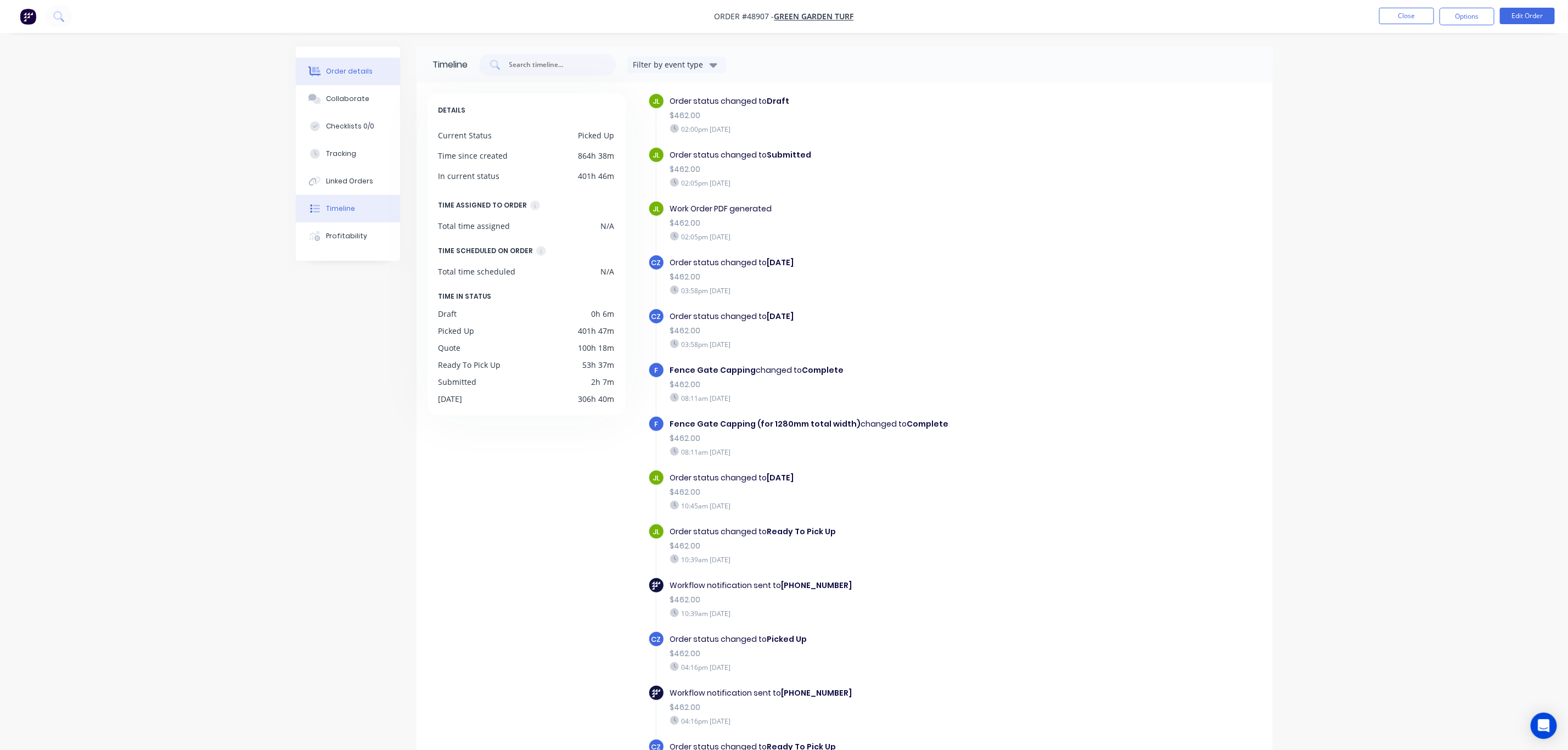
click at [364, 77] on button "Order details" at bounding box center [348, 71] width 104 height 28
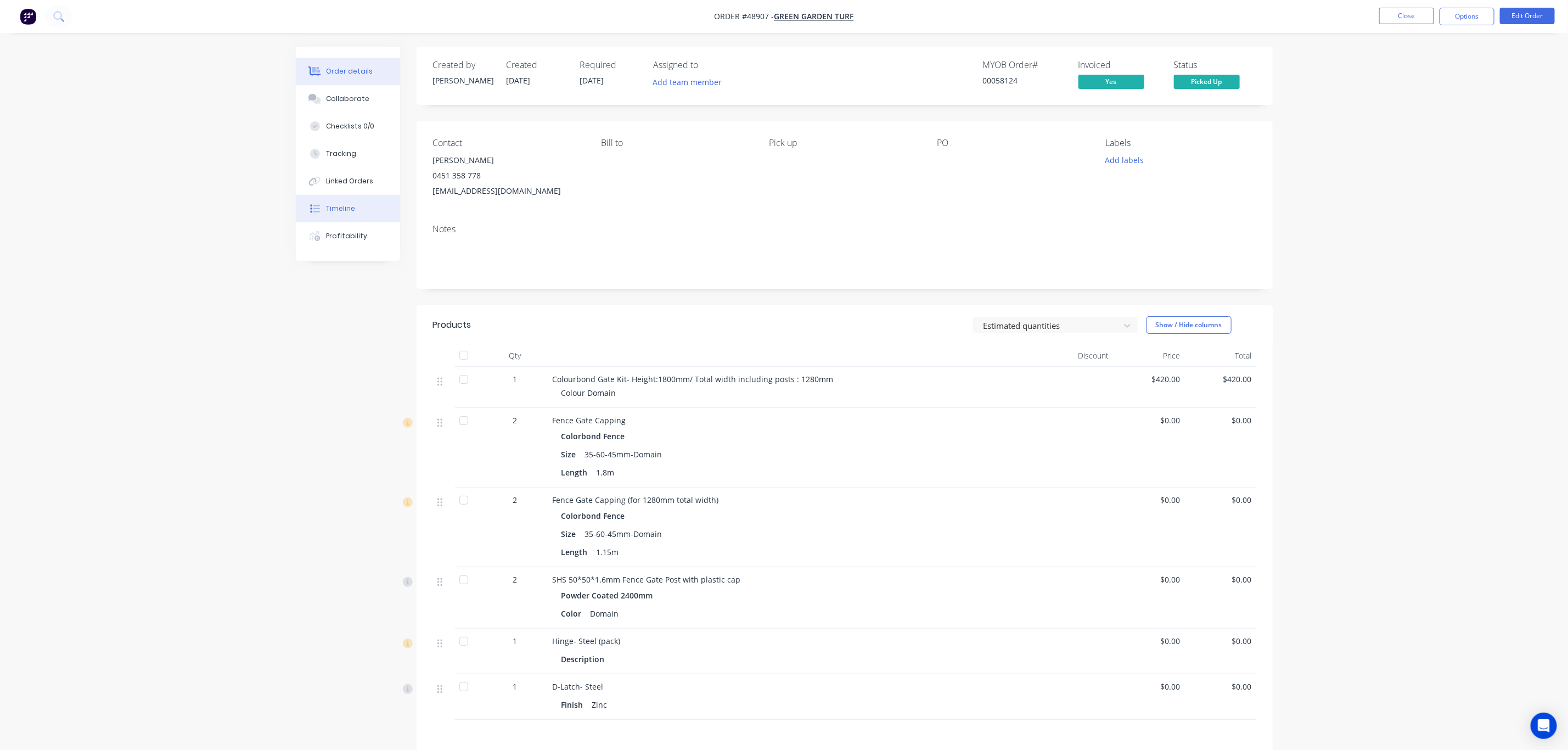
click at [366, 213] on button "Timeline" at bounding box center [348, 209] width 104 height 28
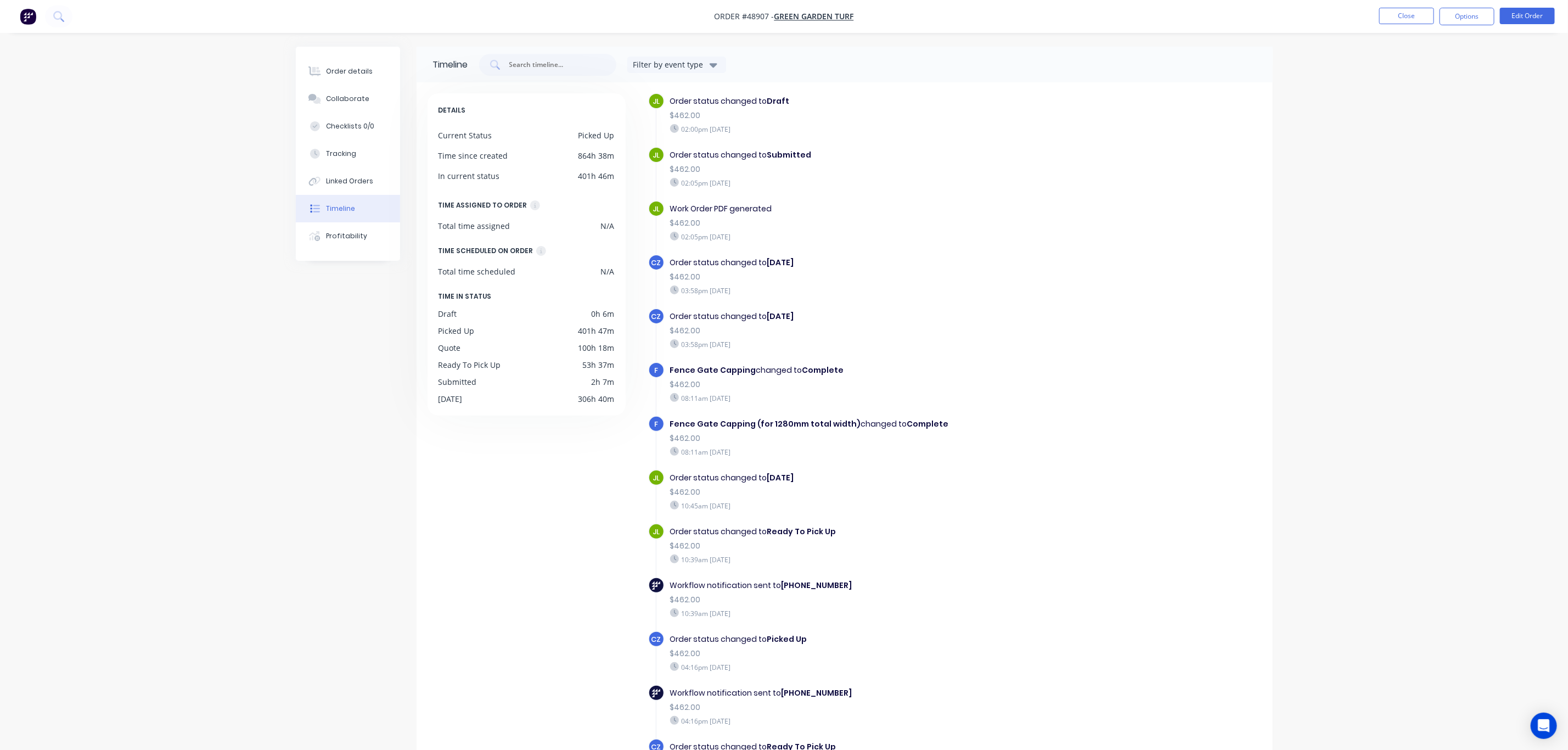
scroll to position [73, 0]
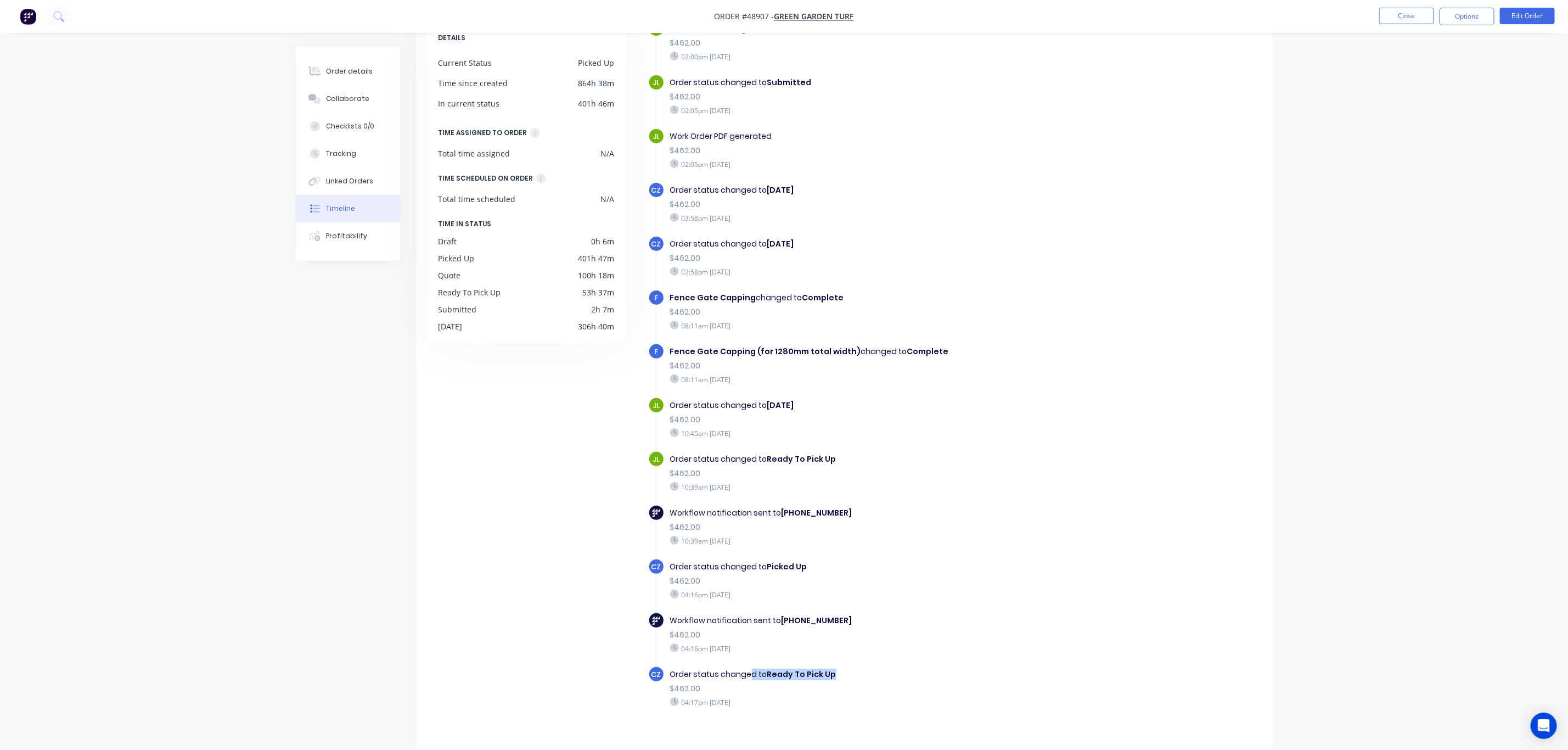
drag, startPoint x: 748, startPoint y: 660, endPoint x: 859, endPoint y: 660, distance: 111.0
click at [854, 669] on div "Order status changed to Ready To Pick Up" at bounding box center [860, 674] width 379 height 12
click at [884, 669] on div "Order status changed to Ready To Pick Up" at bounding box center [860, 674] width 379 height 12
drag, startPoint x: 719, startPoint y: 692, endPoint x: 794, endPoint y: 692, distance: 75.0
click at [794, 692] on div "Order status changed to Ready To Pick Up $462.00 04:17pm [DATE]" at bounding box center [860, 687] width 391 height 44
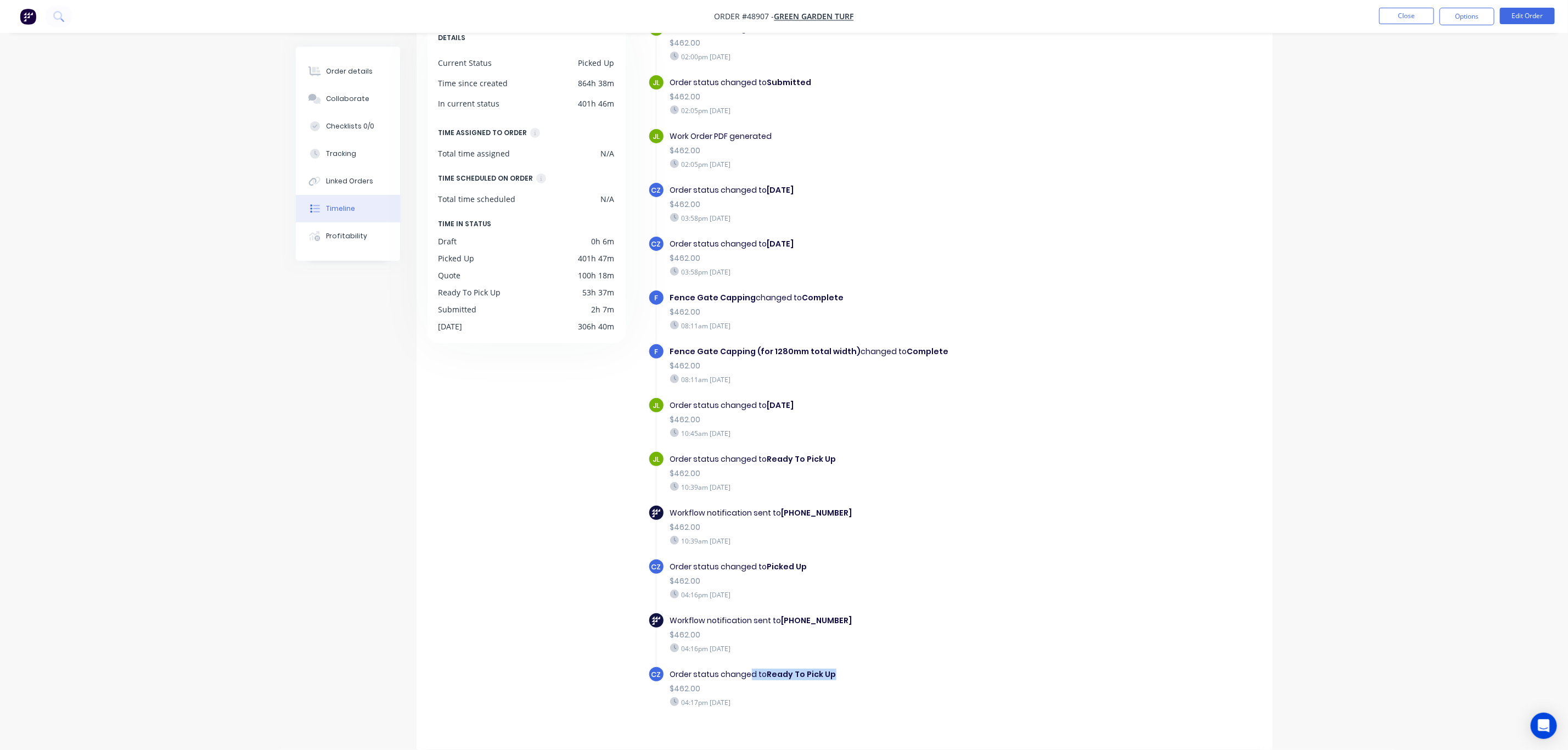
click at [822, 697] on div "04:17pm [DATE]" at bounding box center [860, 701] width 379 height 10
click at [352, 71] on div "Order details" at bounding box center [350, 71] width 47 height 10
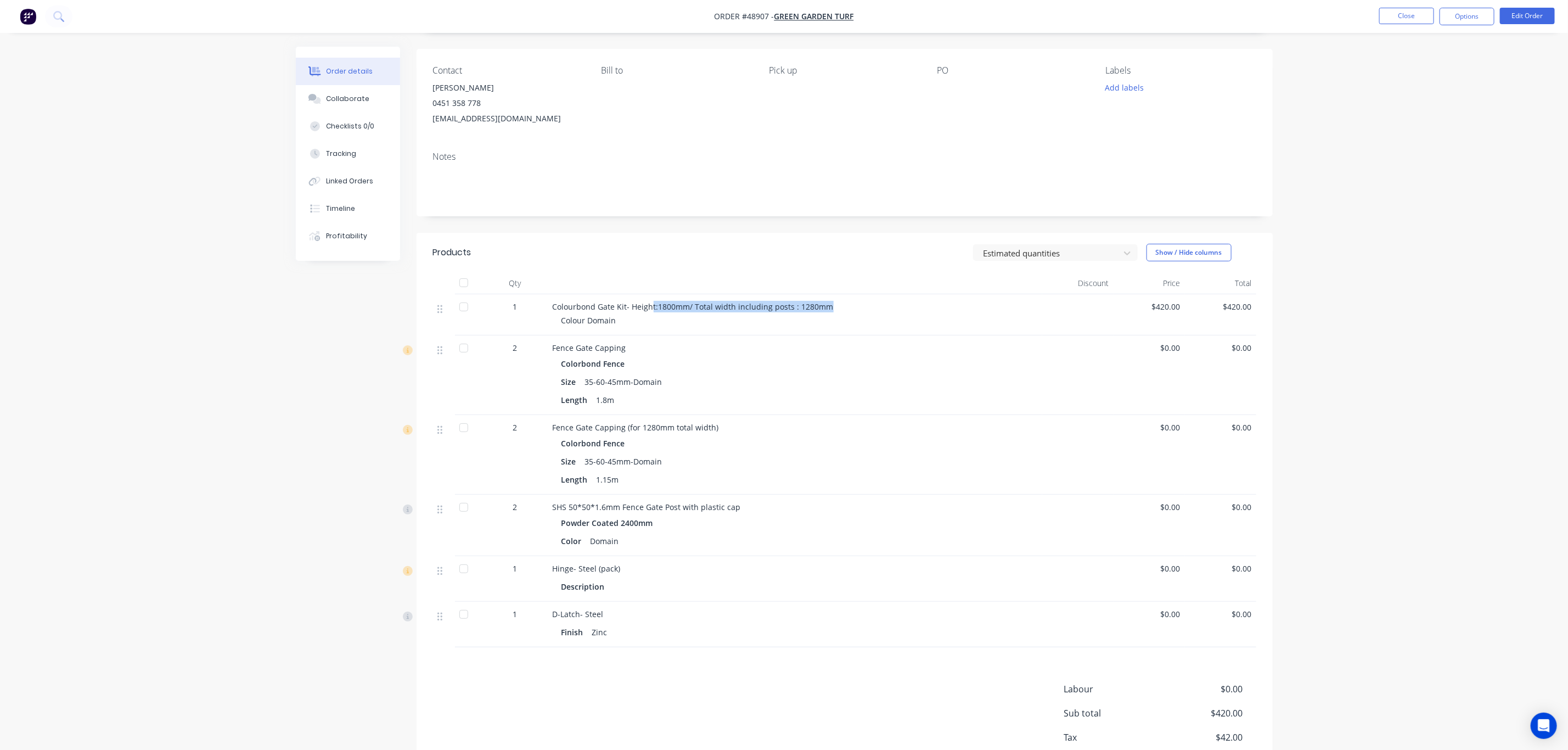
drag, startPoint x: 767, startPoint y: 303, endPoint x: 851, endPoint y: 299, distance: 84.1
click at [851, 299] on div "Colourbond Gate Kit- Height:1800mm/ Total width including posts : 1280mm Colour…" at bounding box center [795, 315] width 494 height 41
click at [877, 299] on div "Colourbond Gate Kit- Height:1800mm/ Total width including posts : 1280mm Colour…" at bounding box center [795, 315] width 494 height 41
click at [1471, 23] on button "Options" at bounding box center [1466, 17] width 55 height 18
drag, startPoint x: 1438, startPoint y: 155, endPoint x: 1436, endPoint y: 147, distance: 8.2
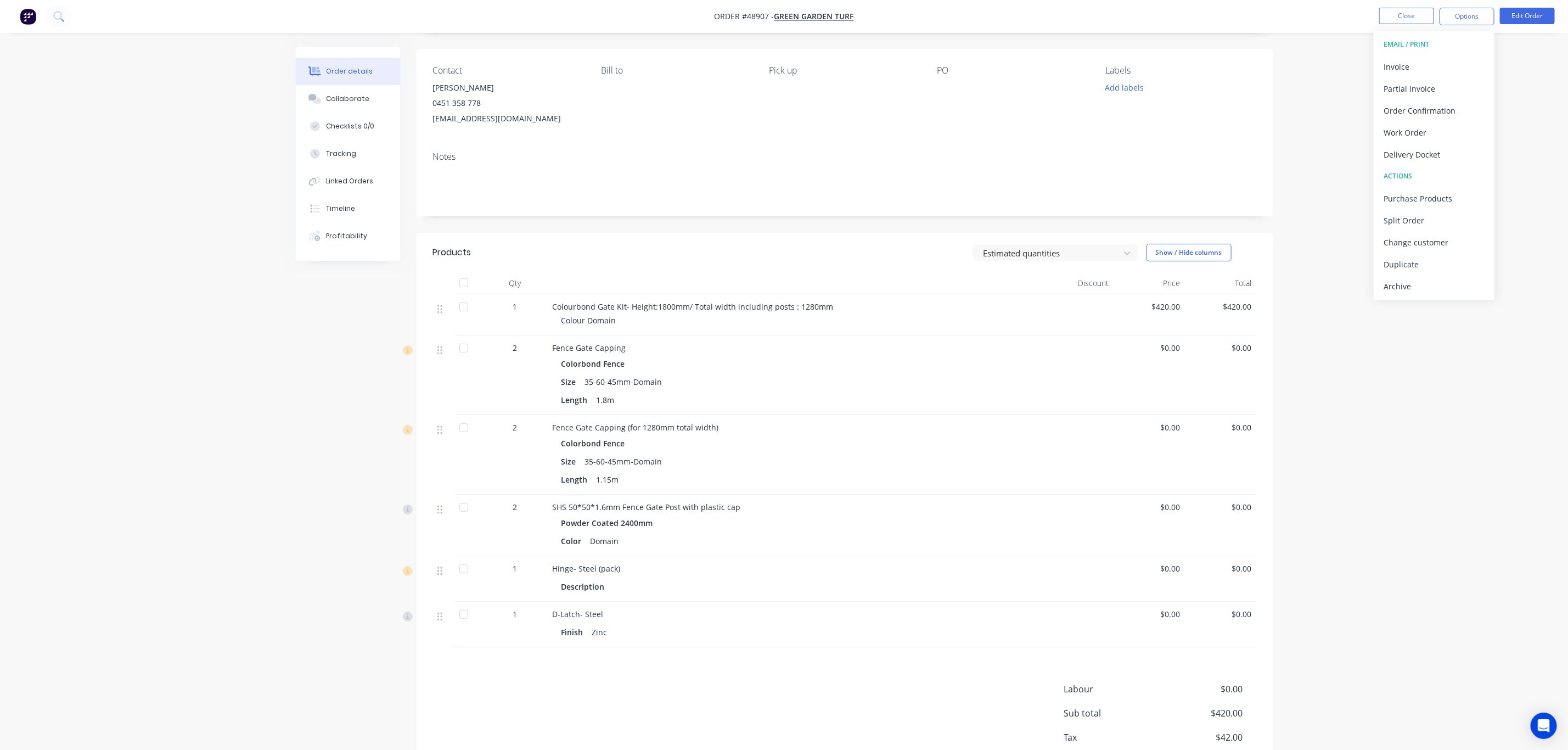
click at [1438, 154] on div "Delivery Docket" at bounding box center [1434, 155] width 101 height 16
click at [1430, 111] on div "Without pricing" at bounding box center [1434, 111] width 101 height 16
click at [352, 208] on div "Timeline" at bounding box center [341, 208] width 29 height 10
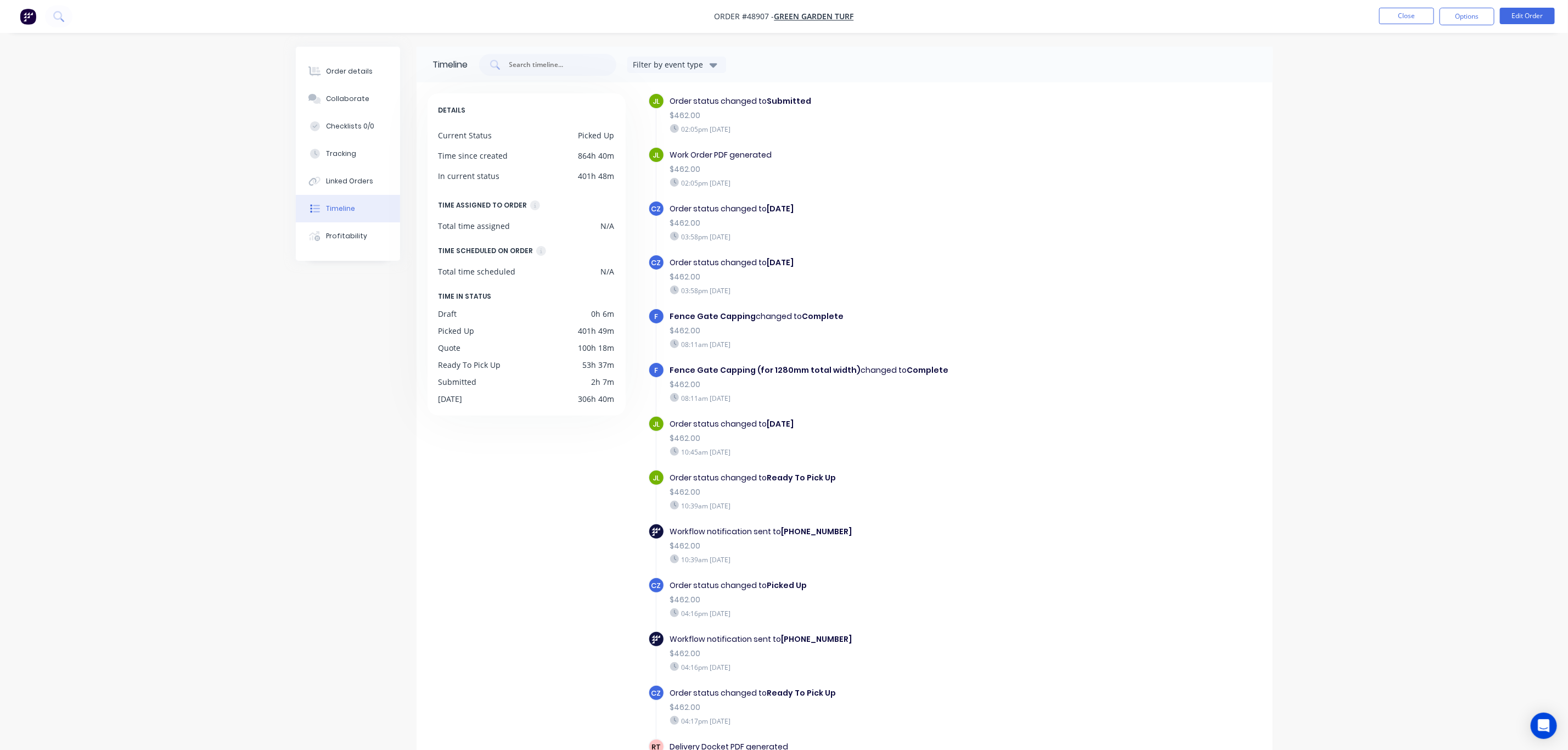
scroll to position [73, 0]
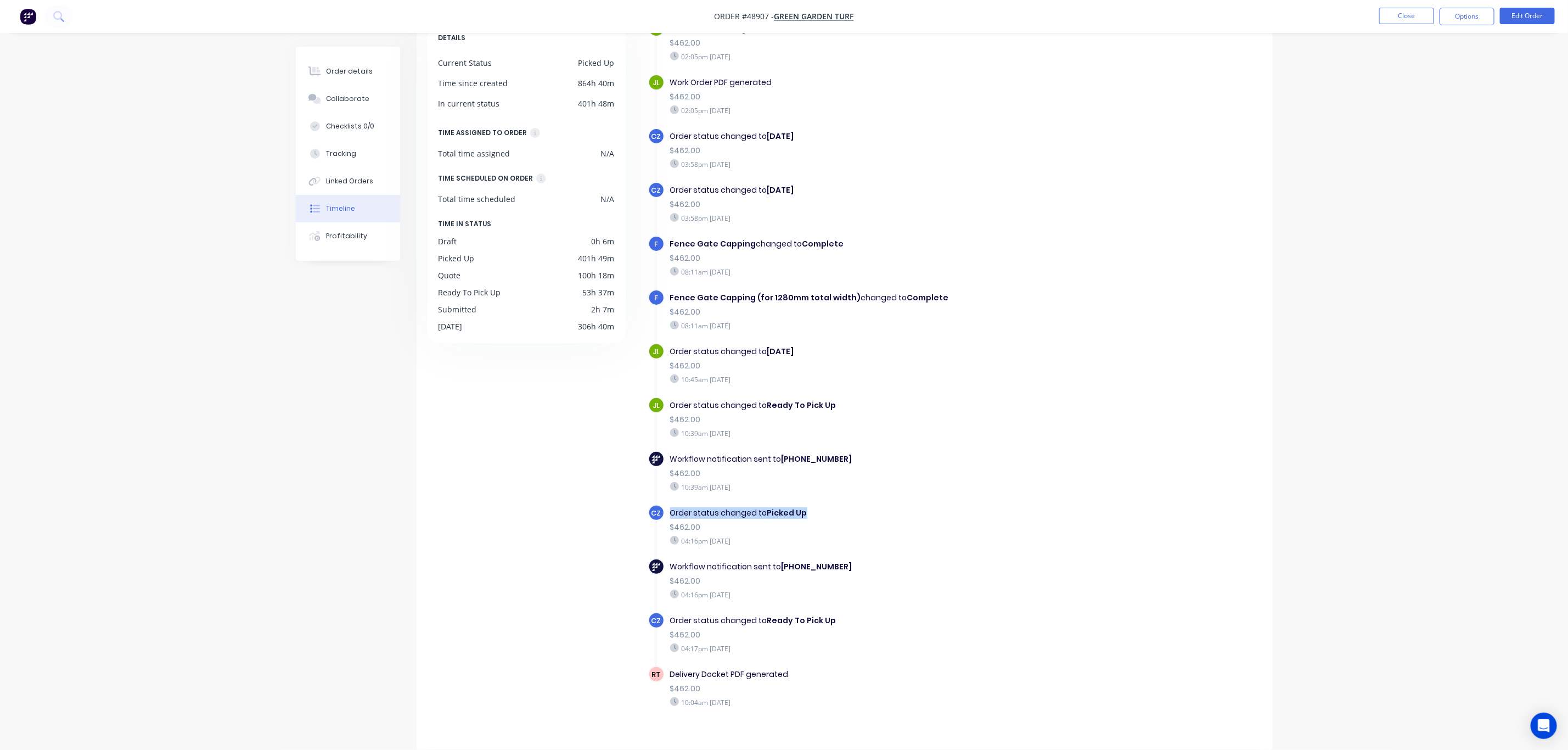
drag, startPoint x: 671, startPoint y: 493, endPoint x: 817, endPoint y: 495, distance: 146.0
click at [817, 507] on div "Order status changed to Picked Up" at bounding box center [860, 513] width 379 height 12
click at [822, 507] on div "Order status changed to Picked Up" at bounding box center [860, 513] width 379 height 12
click at [1423, 17] on button "Close" at bounding box center [1406, 16] width 55 height 16
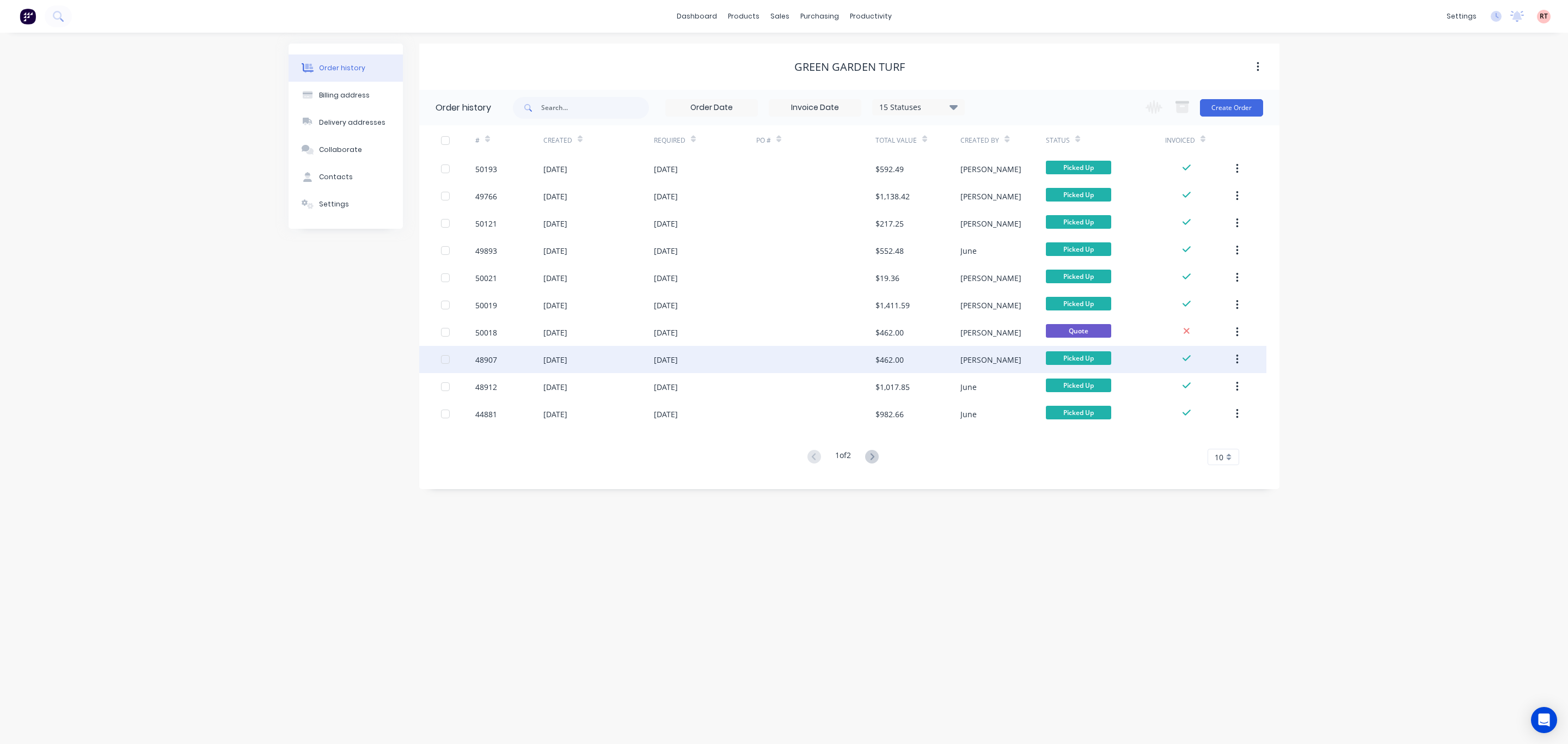
click at [785, 355] on div at bounding box center [816, 360] width 120 height 28
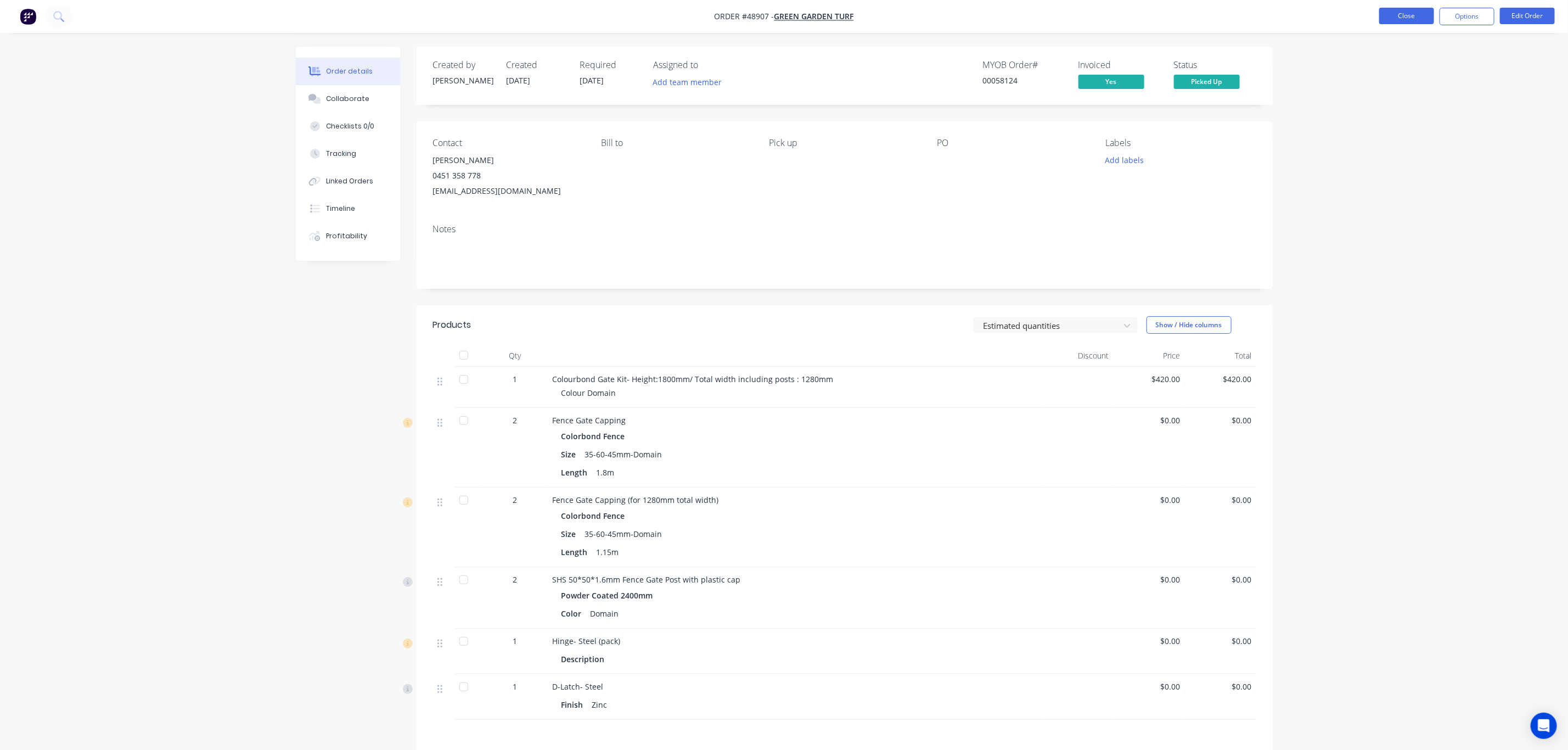
click at [1406, 18] on button "Close" at bounding box center [1406, 16] width 55 height 16
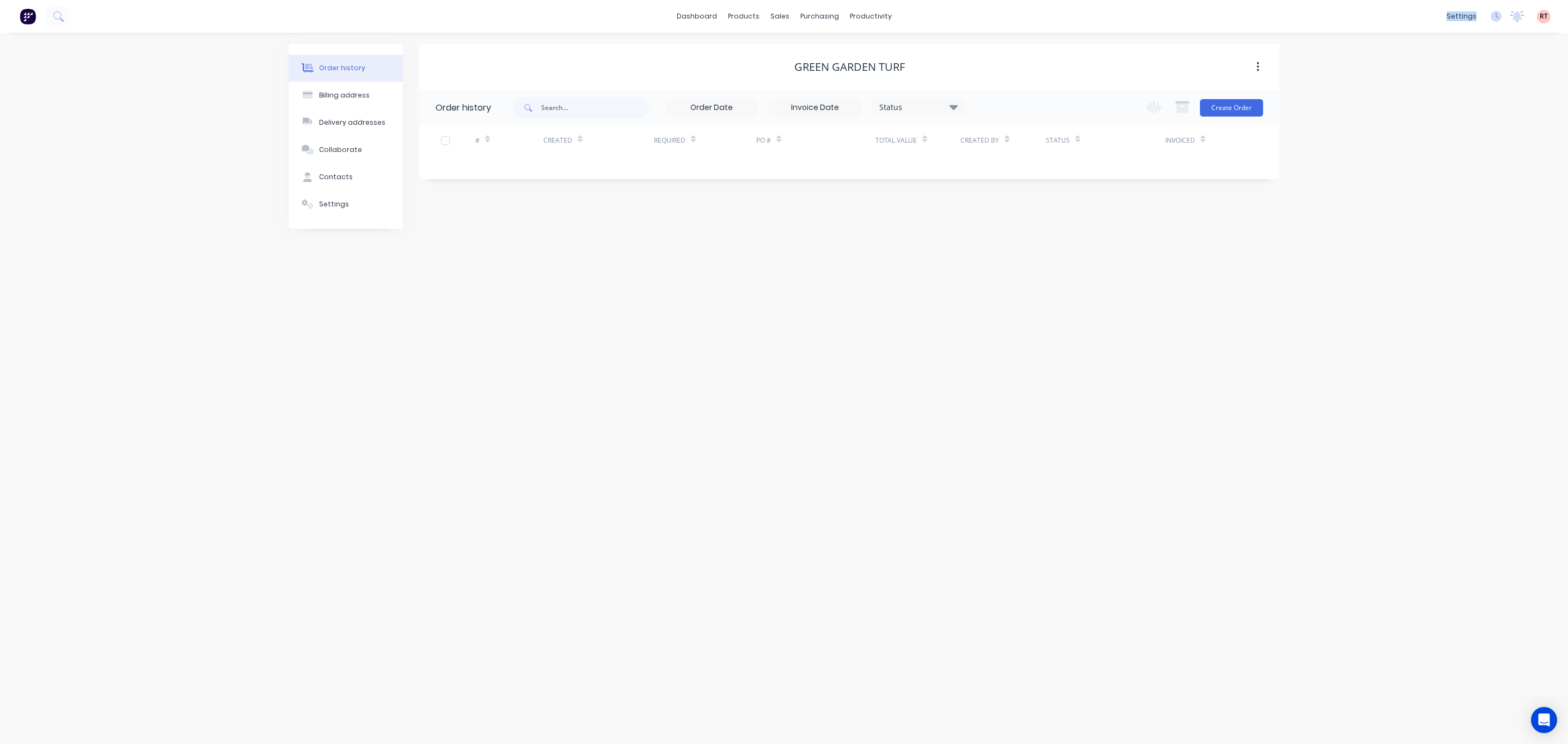
click at [1395, 18] on div "dashboard products sales purchasing productivity dashboard products Product Cat…" at bounding box center [784, 16] width 1568 height 33
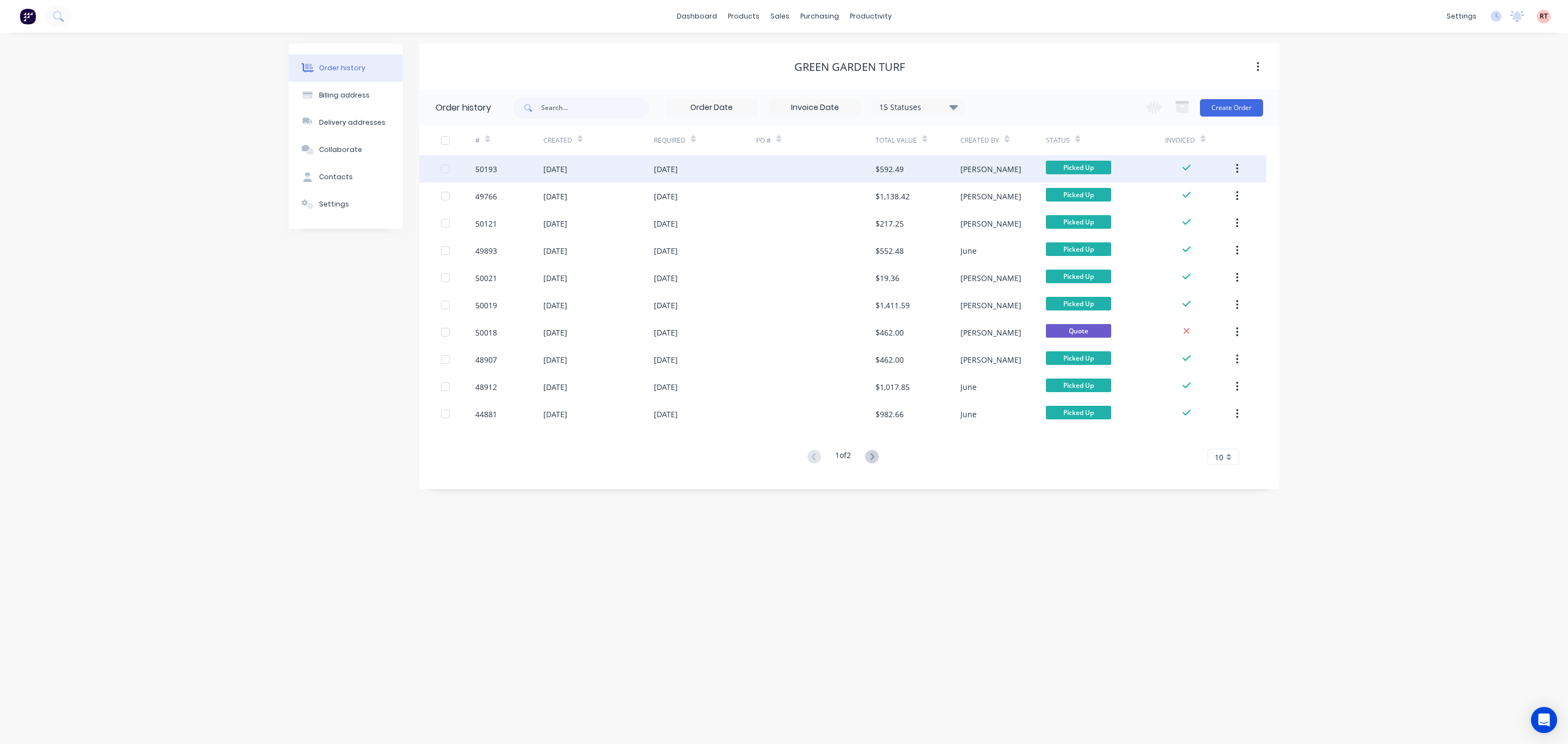
click at [567, 166] on div "[DATE]" at bounding box center [555, 169] width 24 height 12
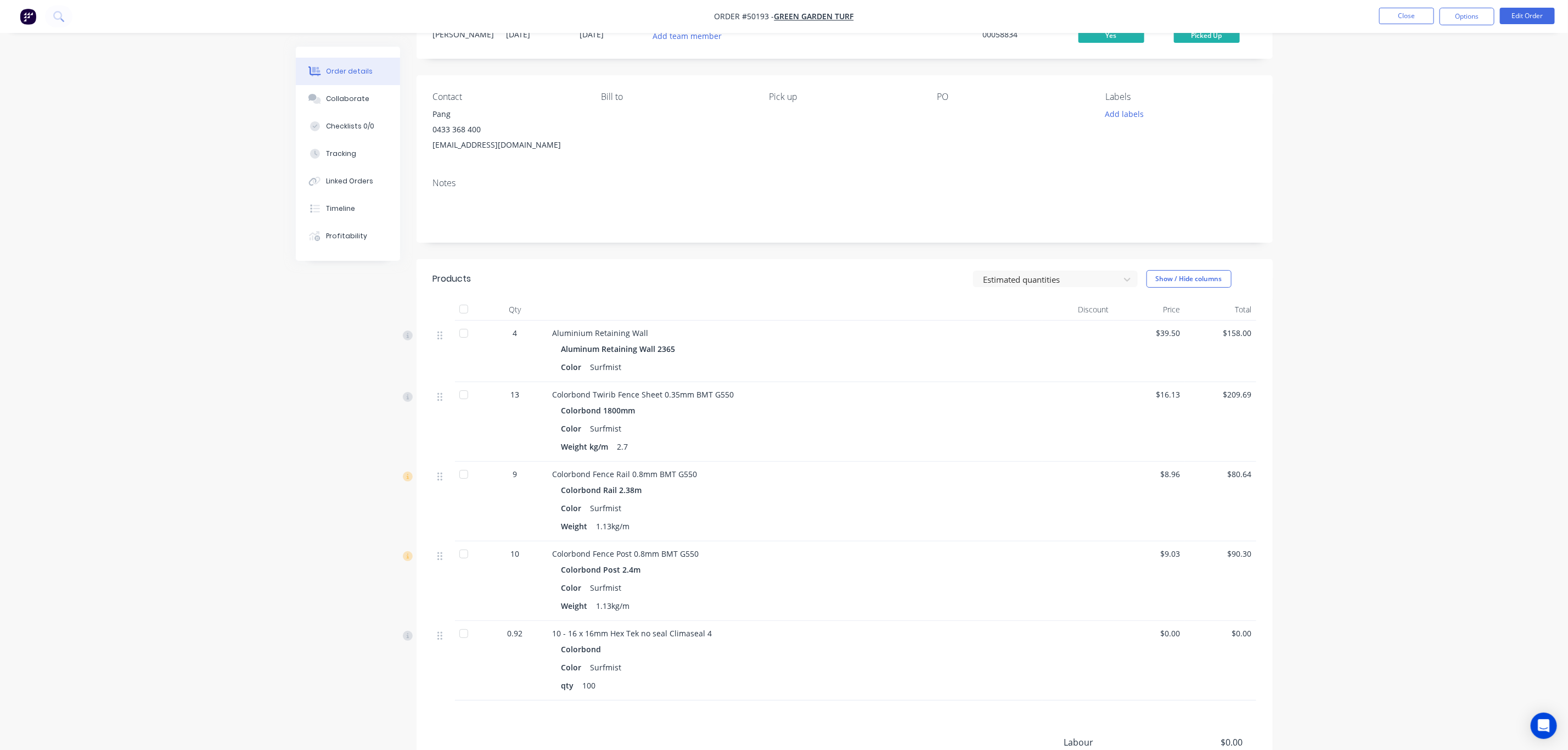
scroll to position [83, 0]
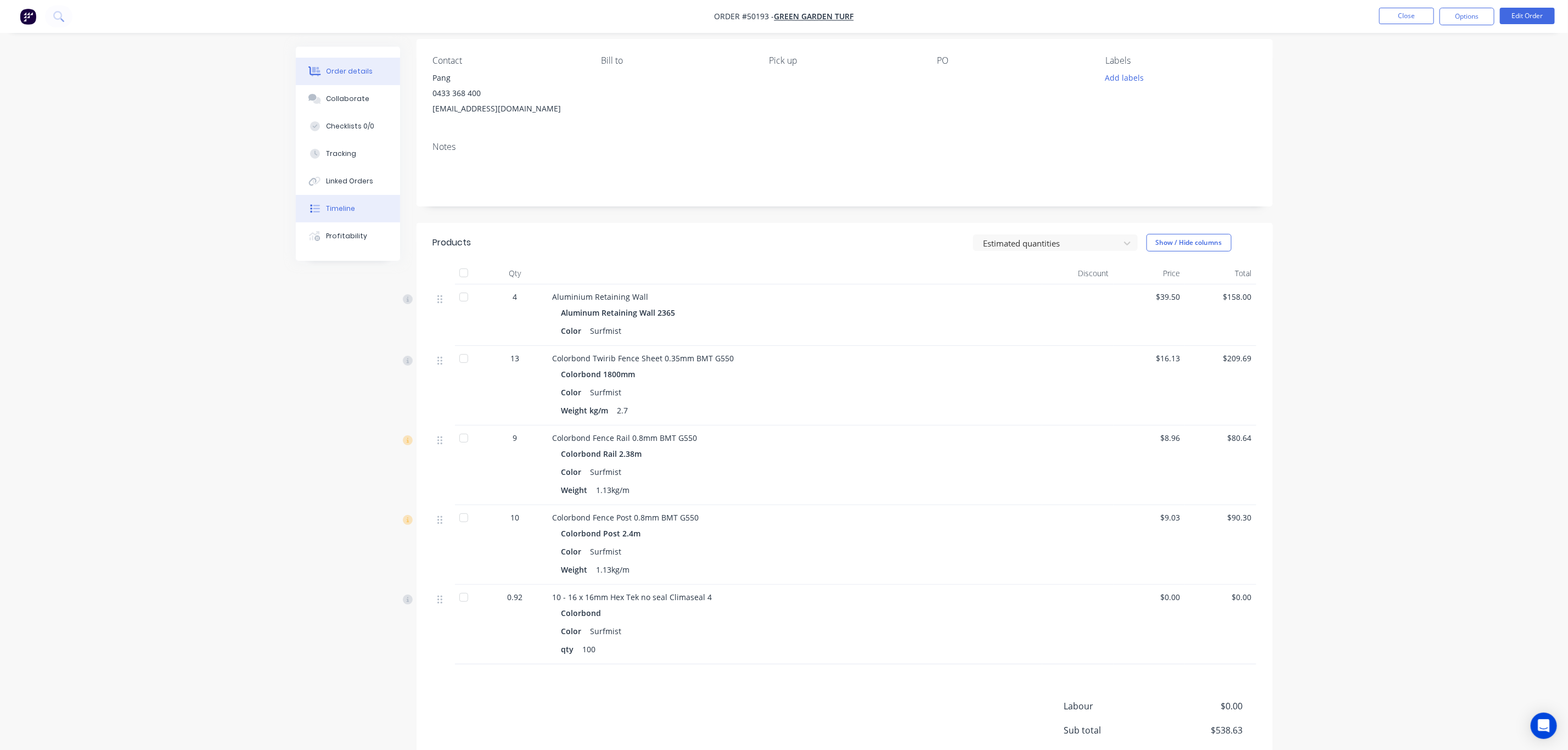
click at [364, 198] on button "Timeline" at bounding box center [348, 209] width 104 height 28
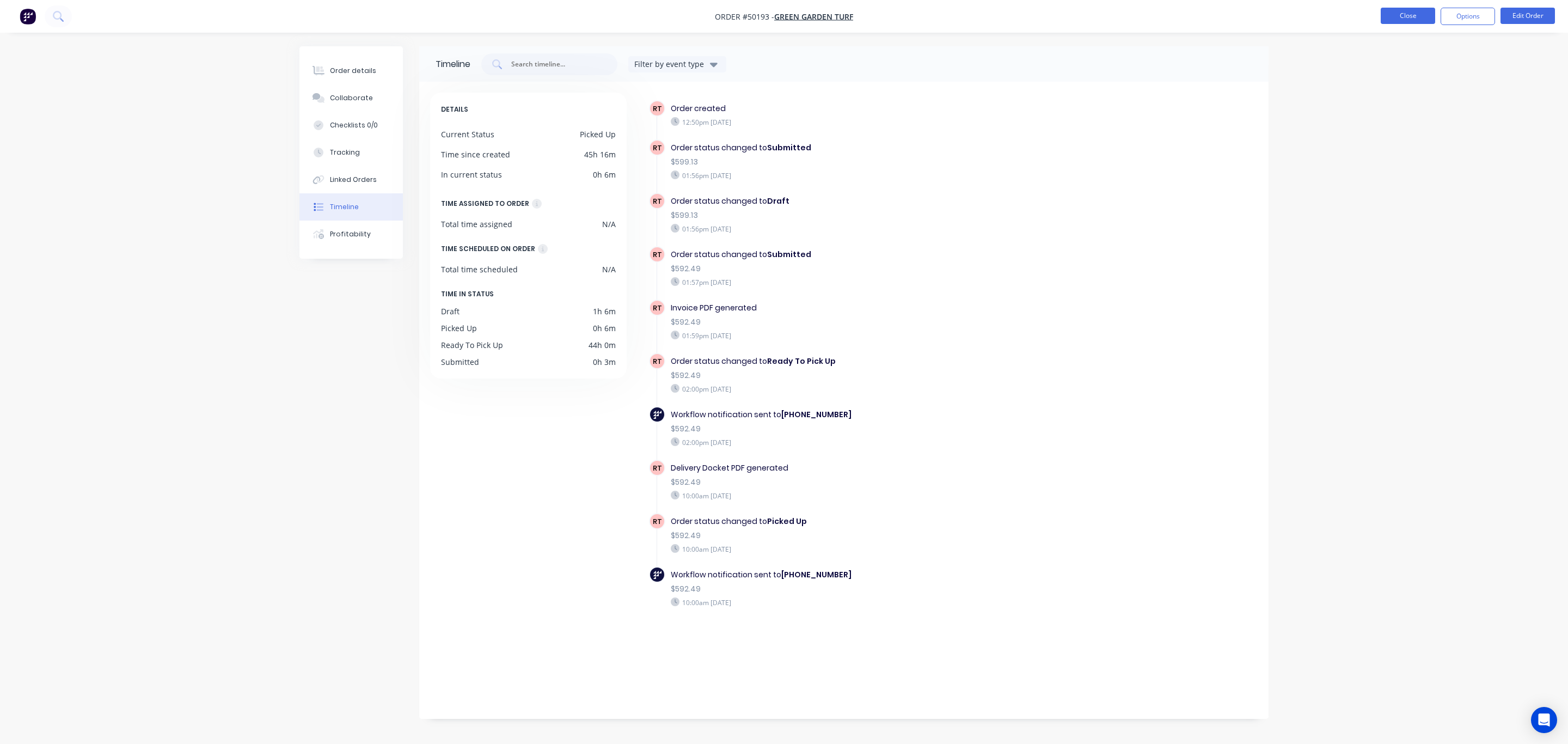
click at [1415, 13] on button "Close" at bounding box center [1407, 16] width 54 height 16
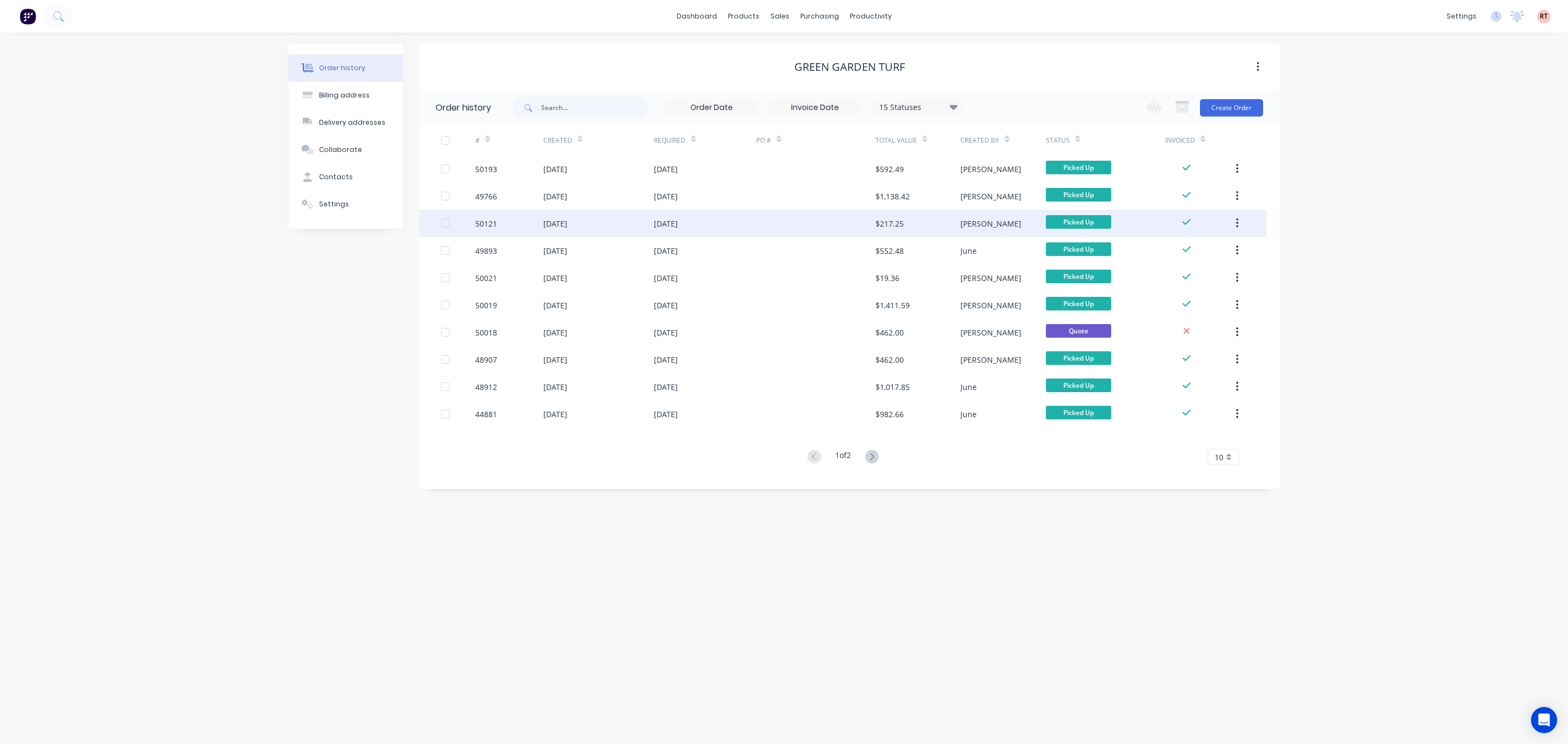
click at [699, 211] on div "[DATE]" at bounding box center [705, 223] width 103 height 28
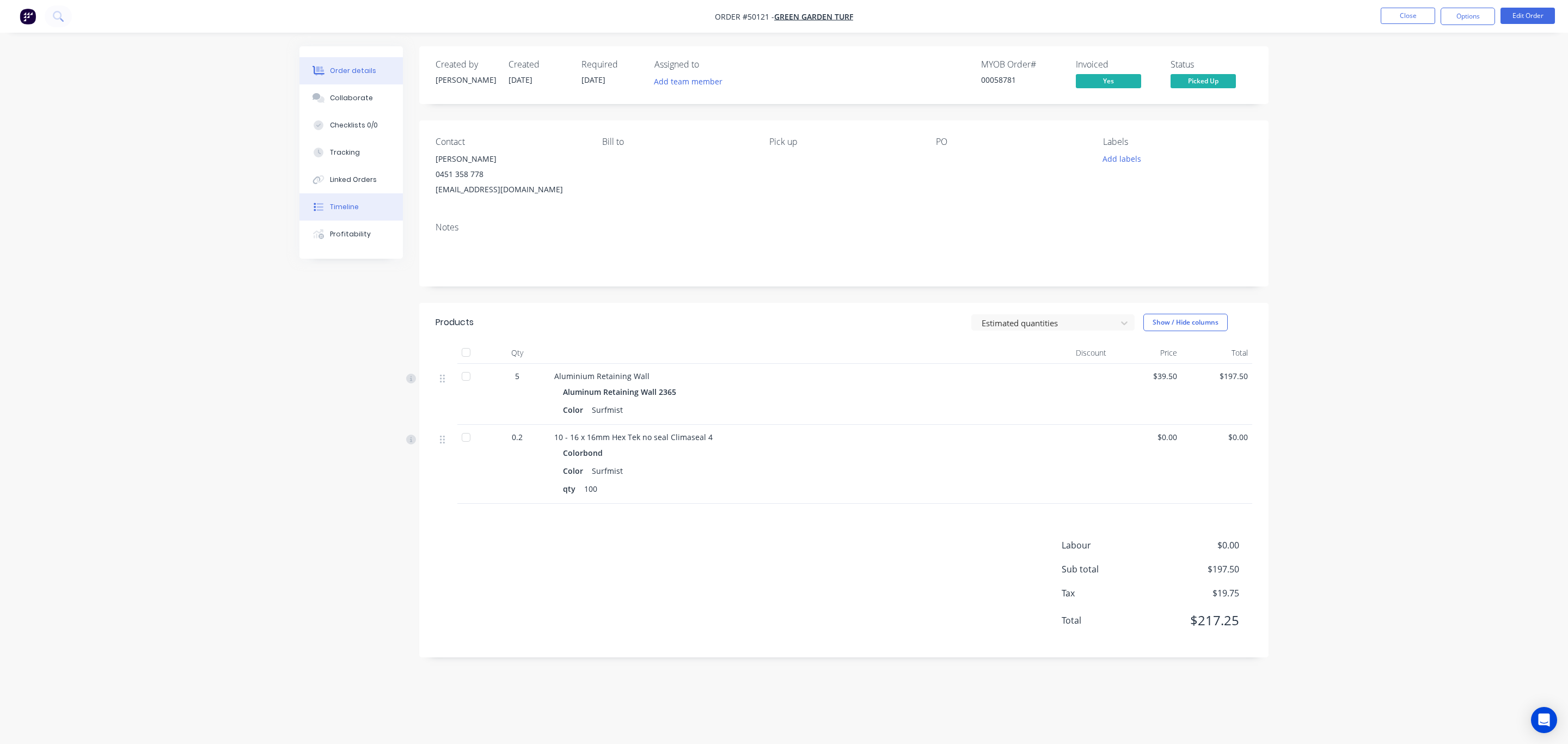
click at [360, 204] on button "Timeline" at bounding box center [351, 207] width 103 height 28
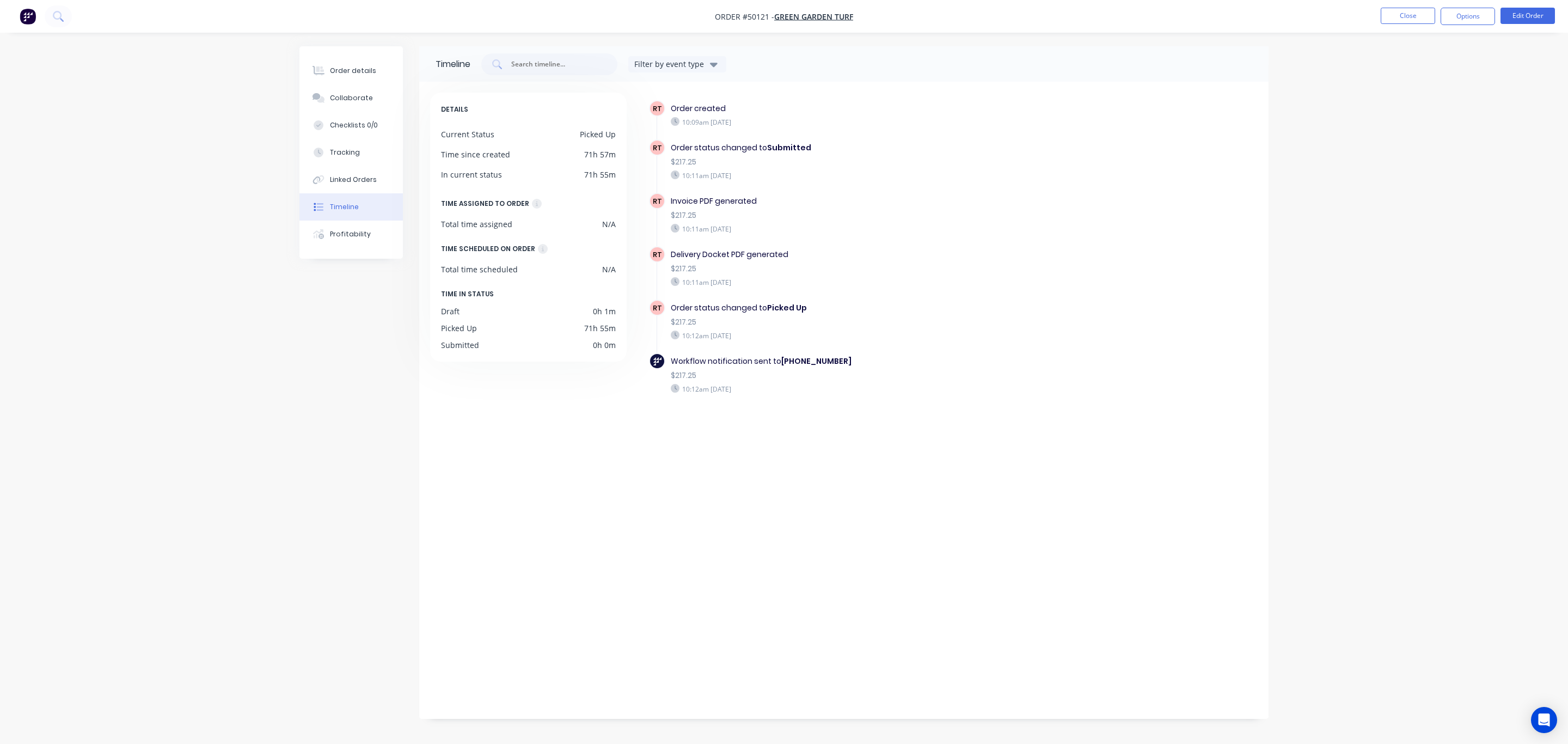
drag, startPoint x: 683, startPoint y: 174, endPoint x: 774, endPoint y: 170, distance: 91.1
click at [774, 170] on div "10:11am [DATE]" at bounding box center [859, 175] width 376 height 10
click at [807, 175] on div "10:11am [DATE]" at bounding box center [859, 175] width 376 height 10
drag, startPoint x: 765, startPoint y: 200, endPoint x: 706, endPoint y: 218, distance: 61.7
click at [675, 198] on div "Invoice PDF generated" at bounding box center [859, 201] width 376 height 12
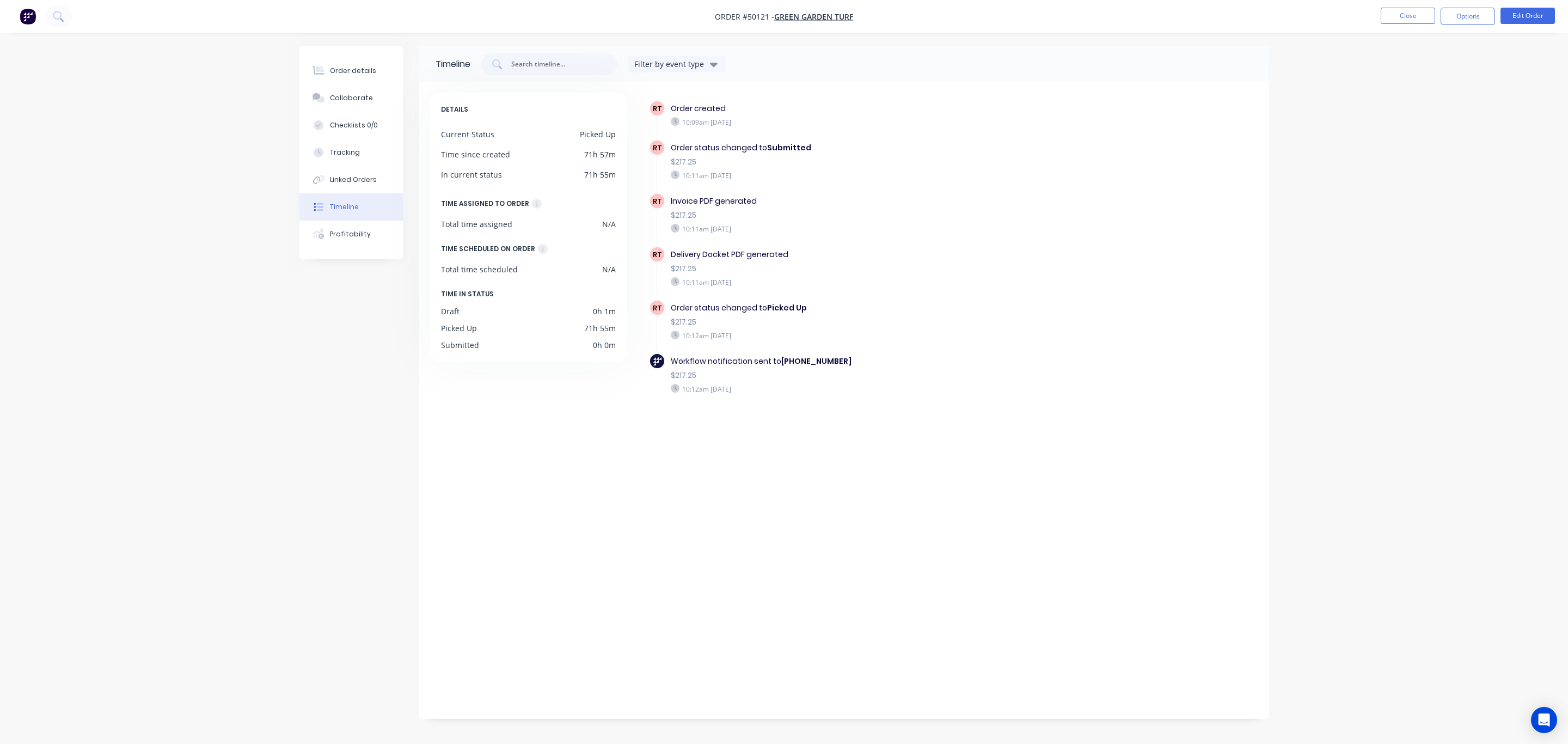
click at [746, 249] on div "Delivery Docket PDF generated" at bounding box center [859, 254] width 376 height 12
drag, startPoint x: 789, startPoint y: 252, endPoint x: 696, endPoint y: 259, distance: 93.3
click at [668, 250] on div "Delivery Docket PDF generated $217.25 10:11am [DATE]" at bounding box center [859, 268] width 388 height 44
click at [789, 293] on div "RT Delivery Docket PDF generated $217.25 10:11am [DATE]" at bounding box center [864, 273] width 431 height 54
drag, startPoint x: 675, startPoint y: 305, endPoint x: 819, endPoint y: 310, distance: 144.1
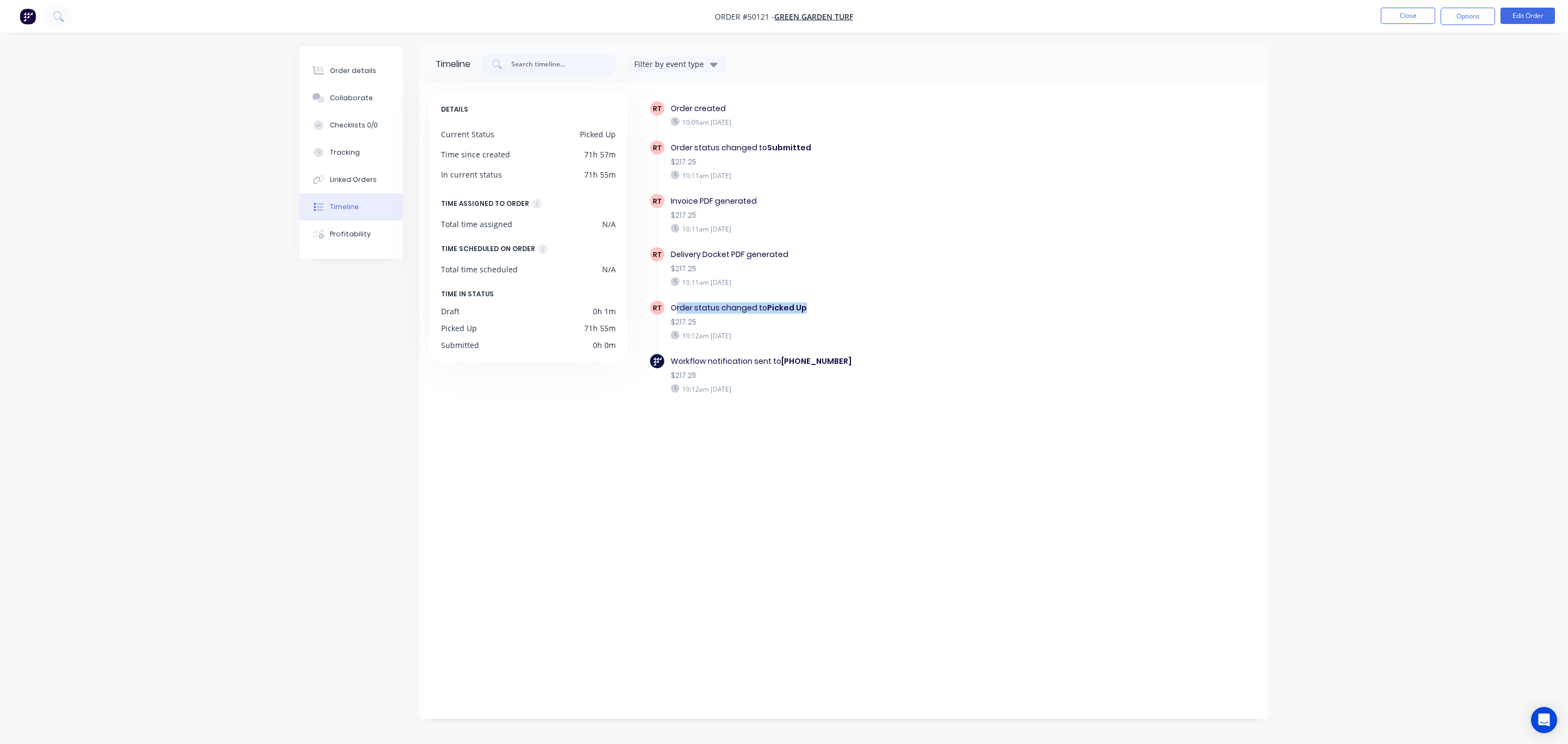
click at [819, 310] on div "Order status changed to Picked Up" at bounding box center [859, 308] width 376 height 12
click at [829, 338] on div "Order status changed to Picked Up $217.25 10:12am [DATE]" at bounding box center [859, 321] width 388 height 44
drag, startPoint x: 789, startPoint y: 336, endPoint x: 724, endPoint y: 296, distance: 76.3
click at [724, 300] on div "Order status changed to Picked Up $217.25 10:12am [DATE]" at bounding box center [859, 321] width 388 height 44
click at [373, 68] on button "Order details" at bounding box center [351, 70] width 103 height 28
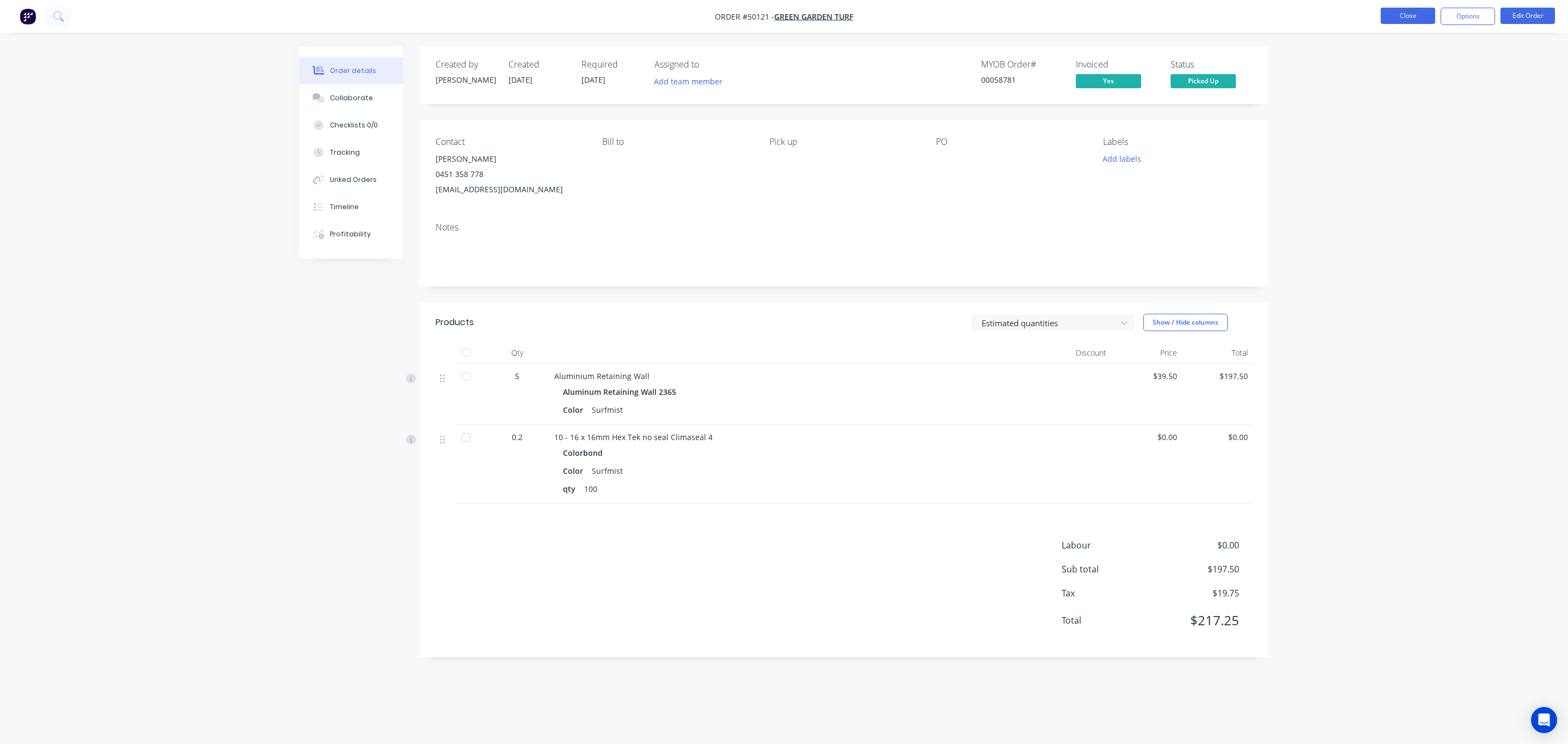
click at [1405, 23] on nav "Order #50121 - Green Garden Turf Close Options Edit Order" at bounding box center [784, 16] width 1568 height 33
click at [1405, 19] on button "Close" at bounding box center [1407, 16] width 54 height 16
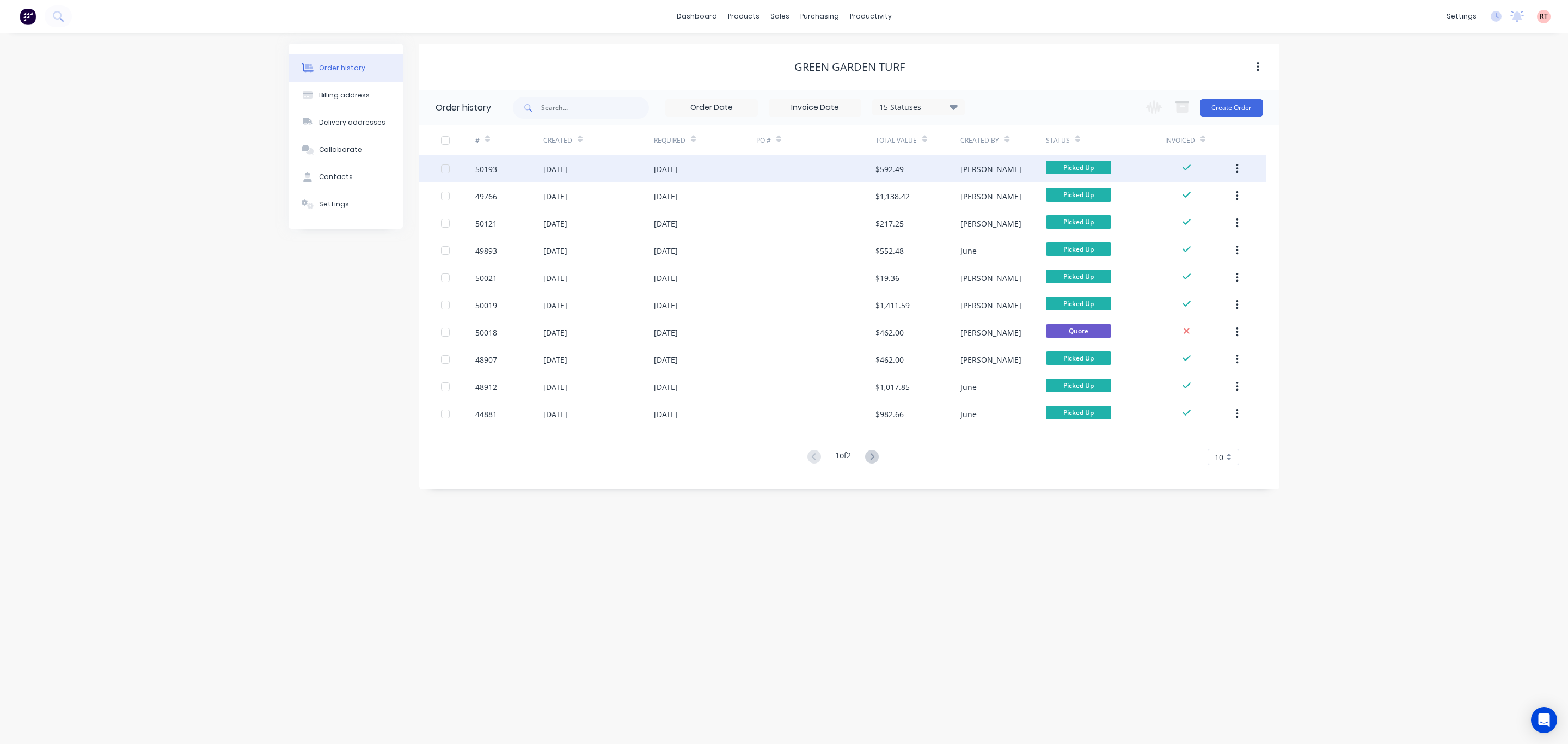
click at [706, 169] on div "[DATE]" at bounding box center [705, 169] width 103 height 28
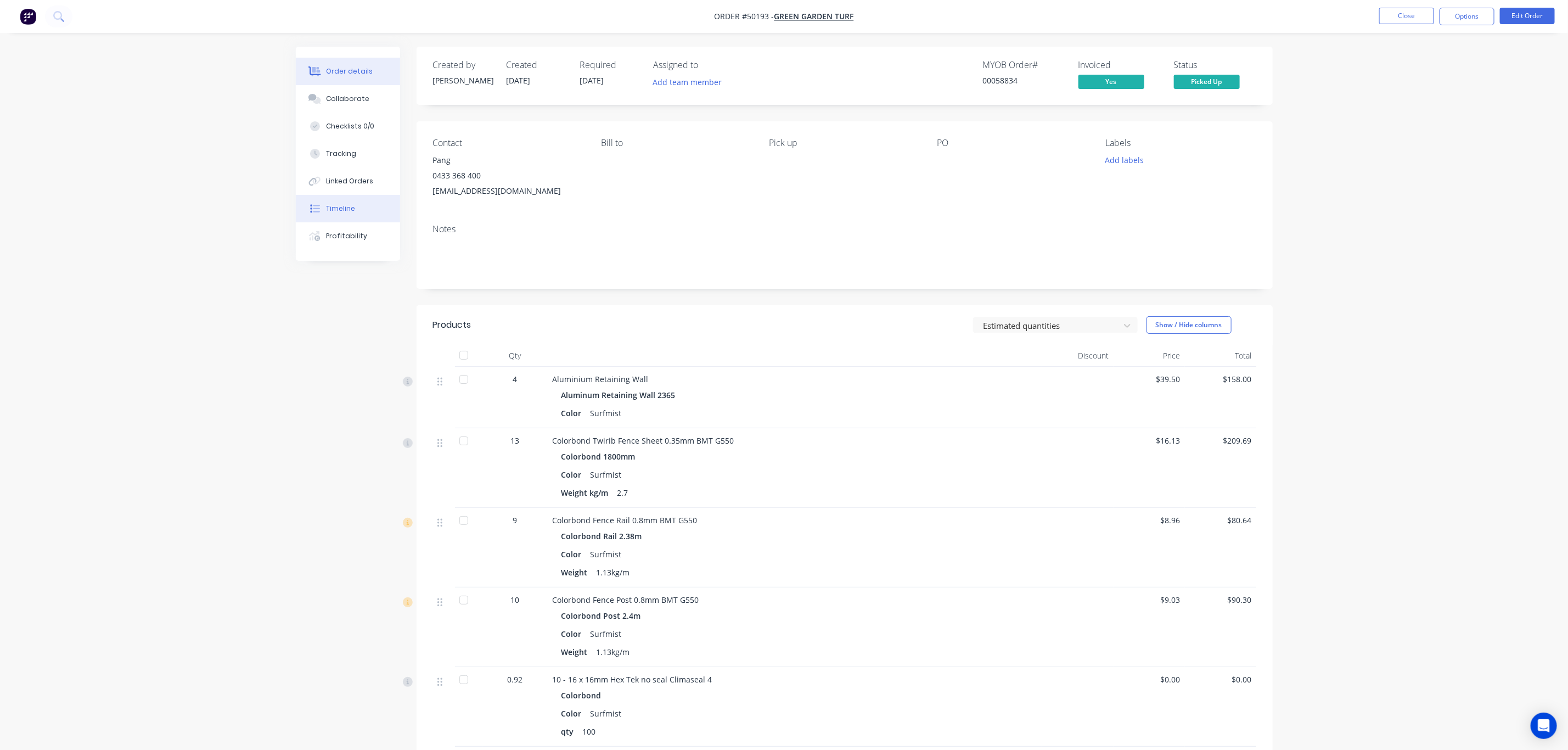
click at [370, 195] on button "Timeline" at bounding box center [348, 209] width 104 height 28
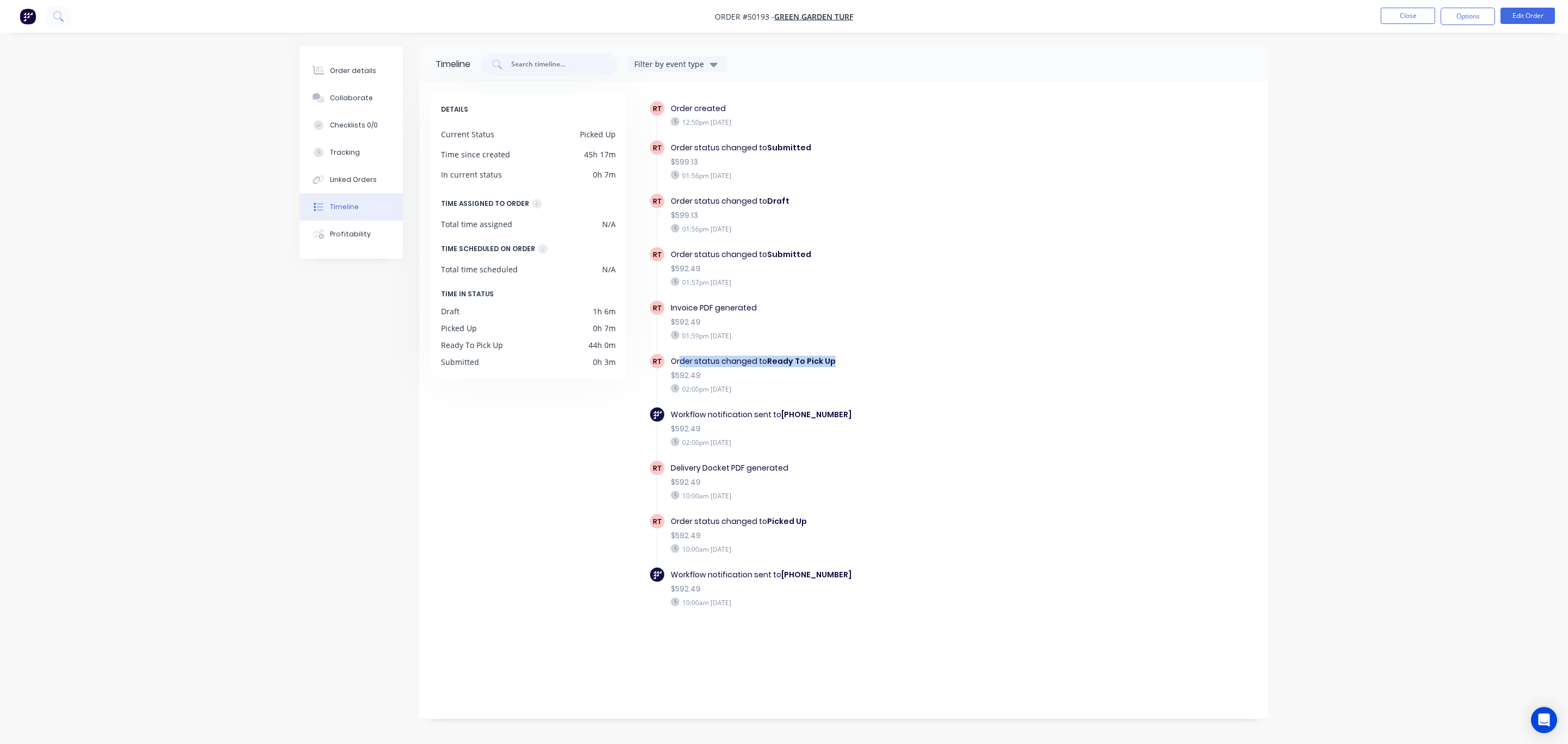
drag, startPoint x: 681, startPoint y: 359, endPoint x: 838, endPoint y: 355, distance: 157.1
click at [838, 356] on div "Order status changed to Ready To Pick Up" at bounding box center [859, 361] width 376 height 12
click at [871, 346] on div "RT Invoice PDF generated $592.49 01:59pm [DATE]" at bounding box center [864, 327] width 431 height 54
drag, startPoint x: 674, startPoint y: 361, endPoint x: 829, endPoint y: 363, distance: 155.0
click at [829, 363] on div "Order status changed to Ready To Pick Up" at bounding box center [859, 361] width 376 height 12
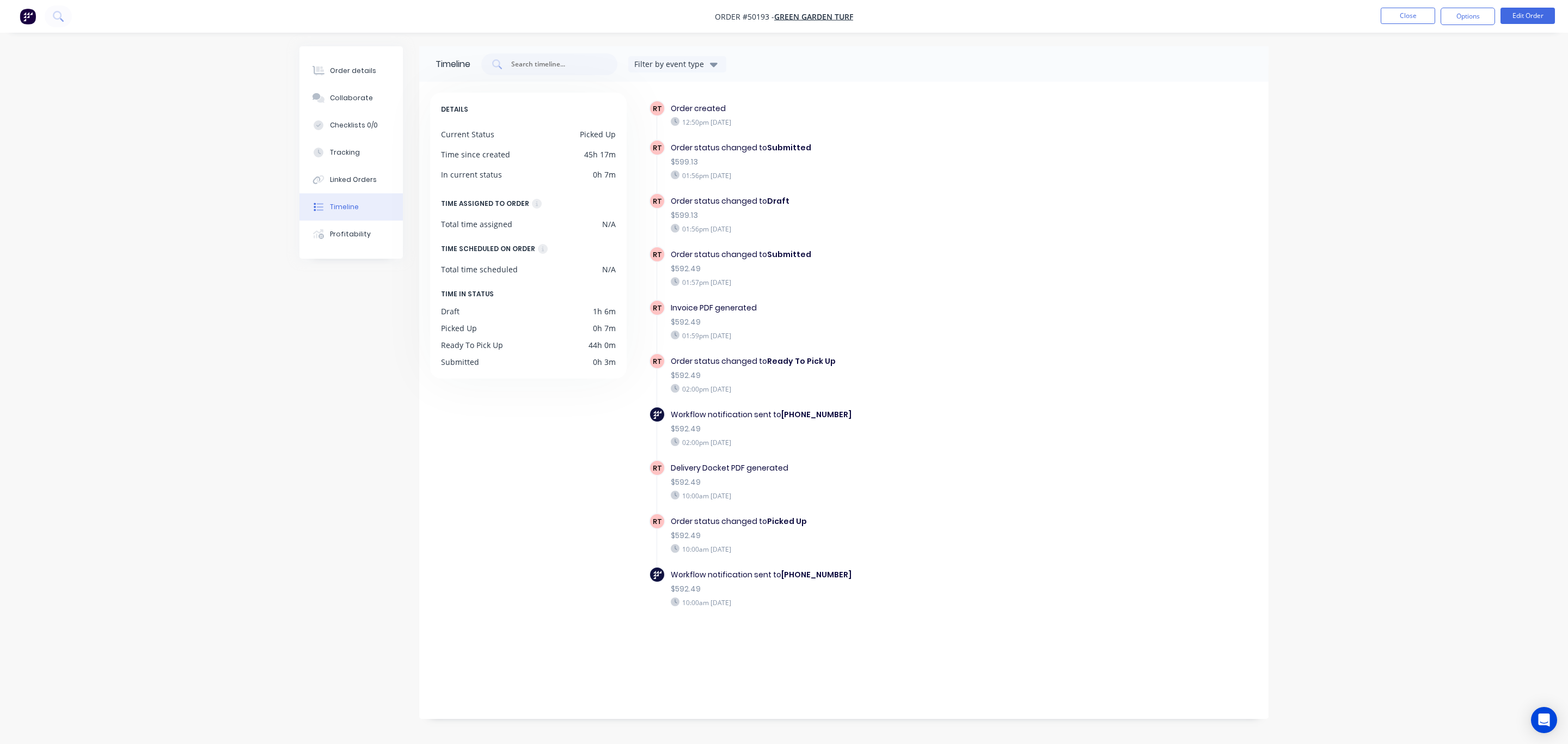
click at [794, 399] on div "RT Order status changed to Ready To Pick Up $592.49 02:00pm [DATE]" at bounding box center [864, 380] width 431 height 54
drag, startPoint x: 738, startPoint y: 416, endPoint x: 809, endPoint y: 418, distance: 71.0
click at [801, 423] on div "$592.49" at bounding box center [859, 428] width 376 height 12
click at [803, 431] on div "Workflow notification sent to [PHONE_NUMBER] $592.49 02:00pm [DATE]" at bounding box center [859, 427] width 388 height 44
drag, startPoint x: 699, startPoint y: 467, endPoint x: 820, endPoint y: 475, distance: 121.3
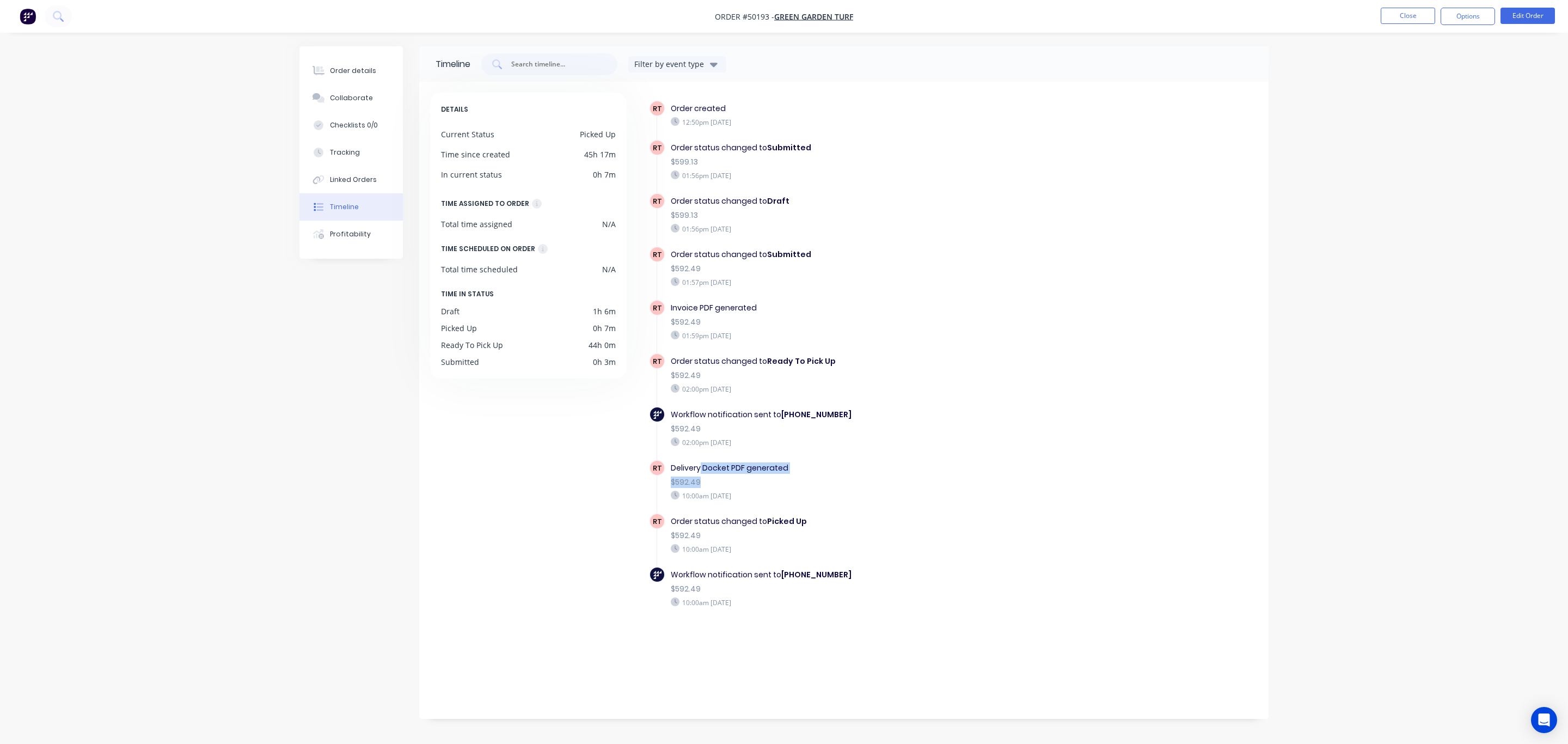
click at [820, 475] on div "Delivery Docket PDF generated $592.49 10:00am [DATE]" at bounding box center [859, 481] width 388 height 44
click at [358, 72] on div "Order details" at bounding box center [353, 70] width 46 height 10
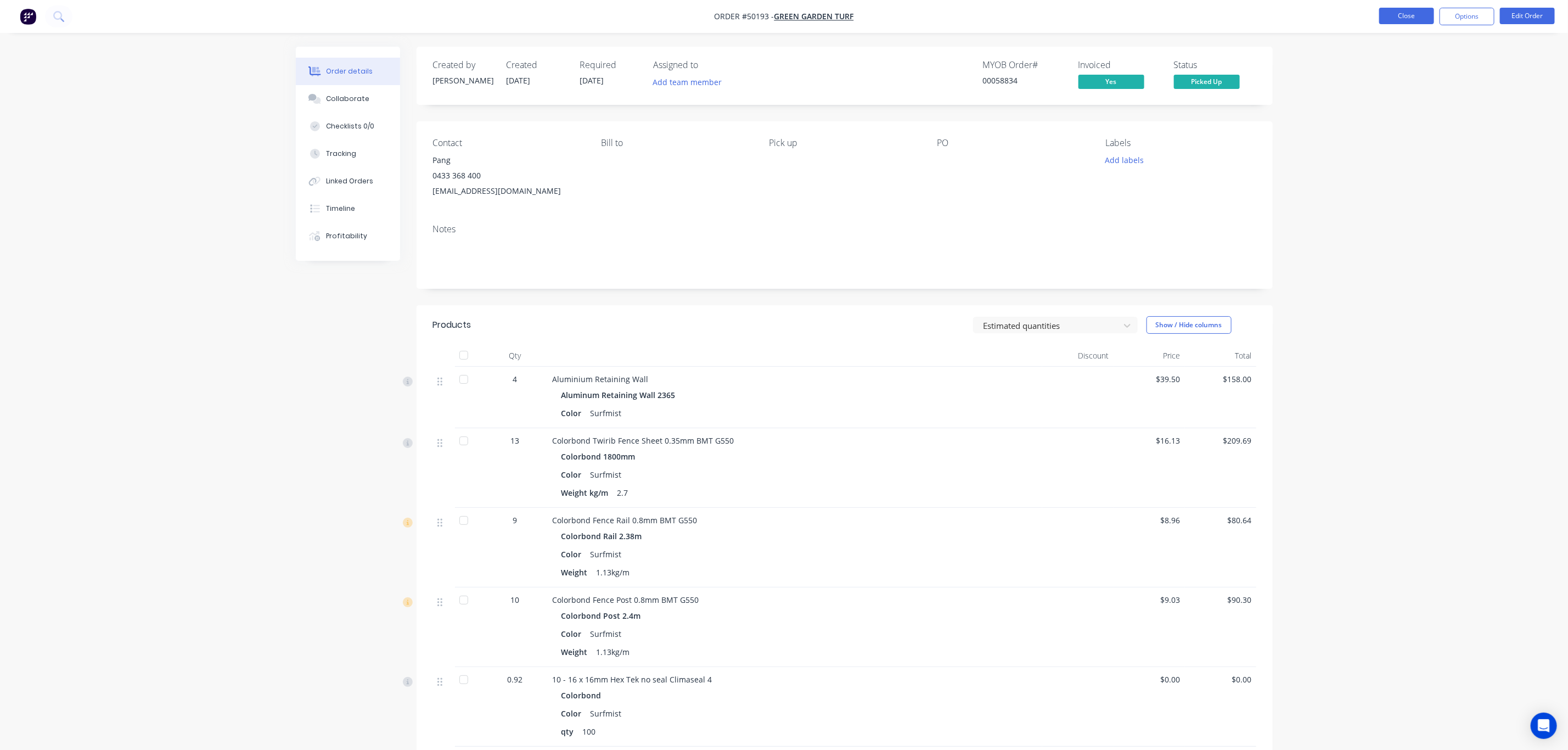
click at [1400, 9] on button "Close" at bounding box center [1406, 16] width 55 height 16
